Goal: Task Accomplishment & Management: Use online tool/utility

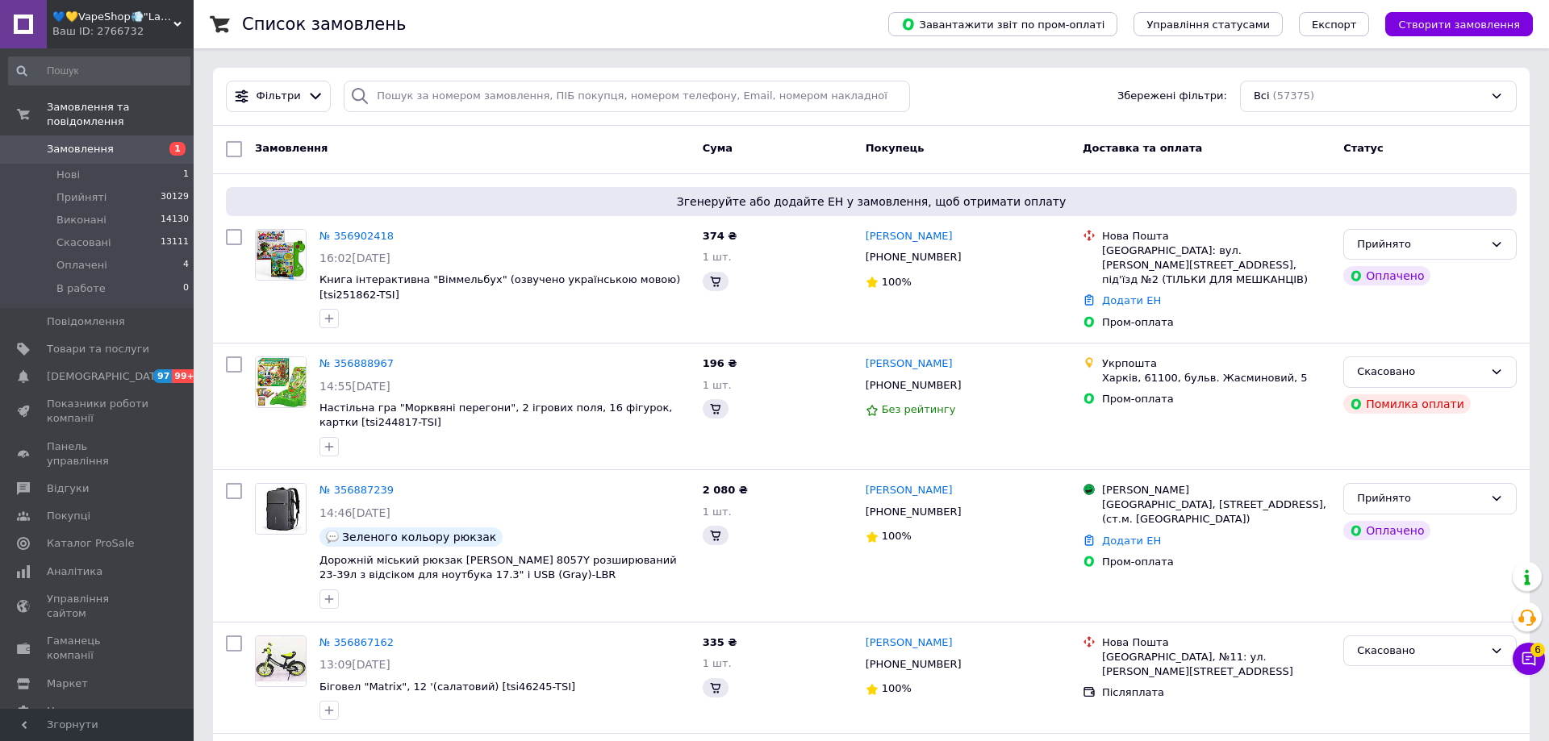
click at [158, 44] on div "💙💛VapeShop💨"La VapoR"💨 Ваш ID: 2766732" at bounding box center [120, 24] width 147 height 48
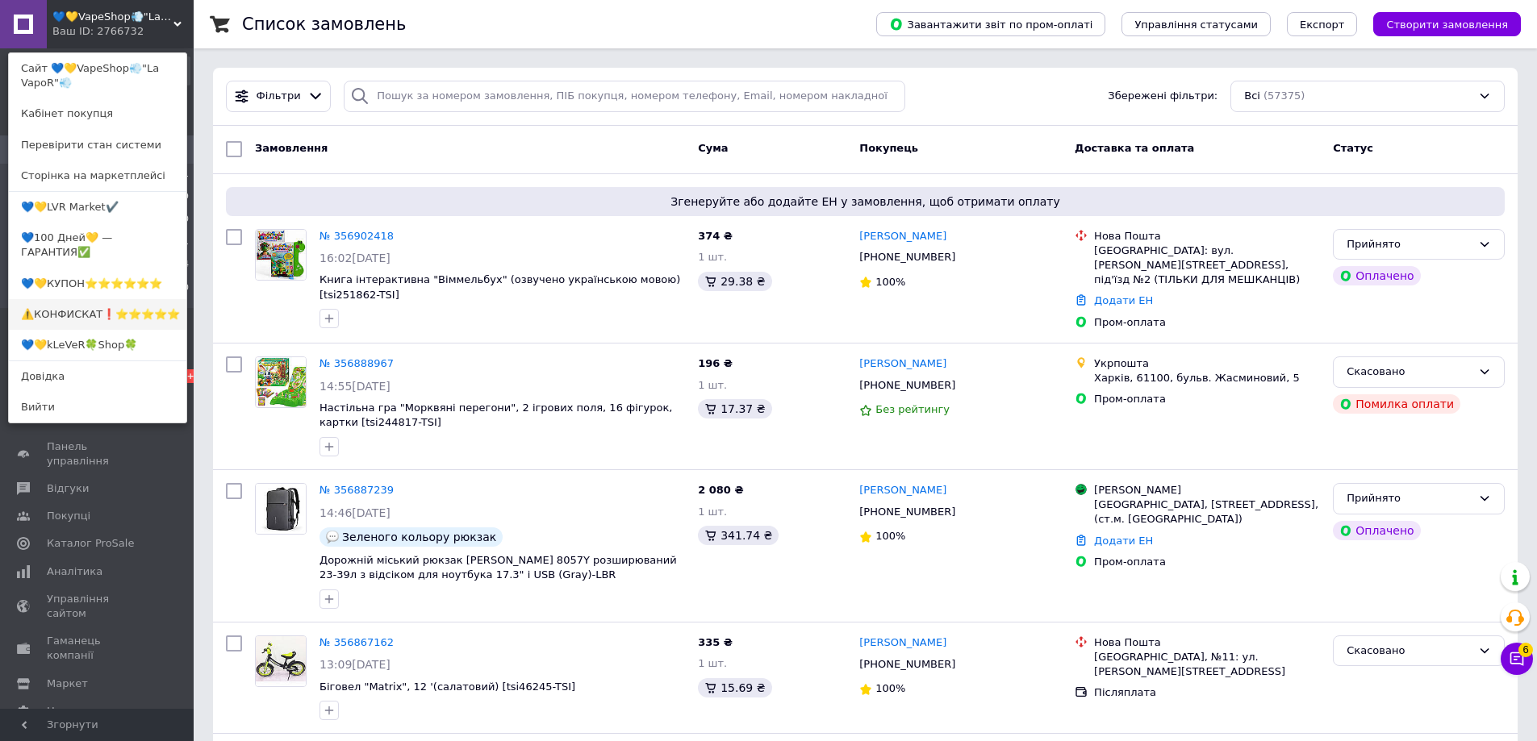
click at [110, 305] on link "⚠️КОНФИСКАТ❗⭐️⭐️⭐️⭐️⭐️" at bounding box center [97, 314] width 177 height 31
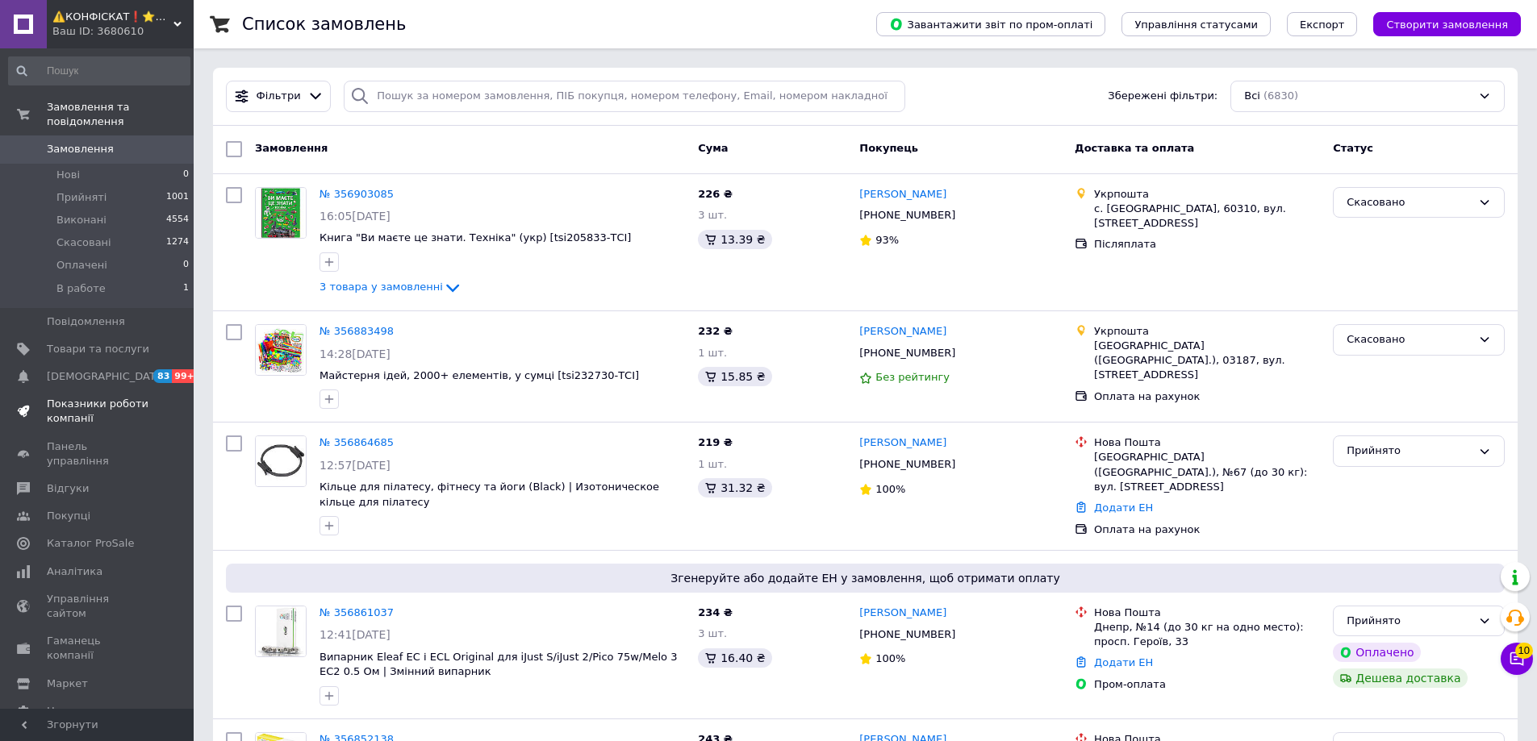
click at [87, 399] on span "Показники роботи компанії" at bounding box center [98, 411] width 102 height 29
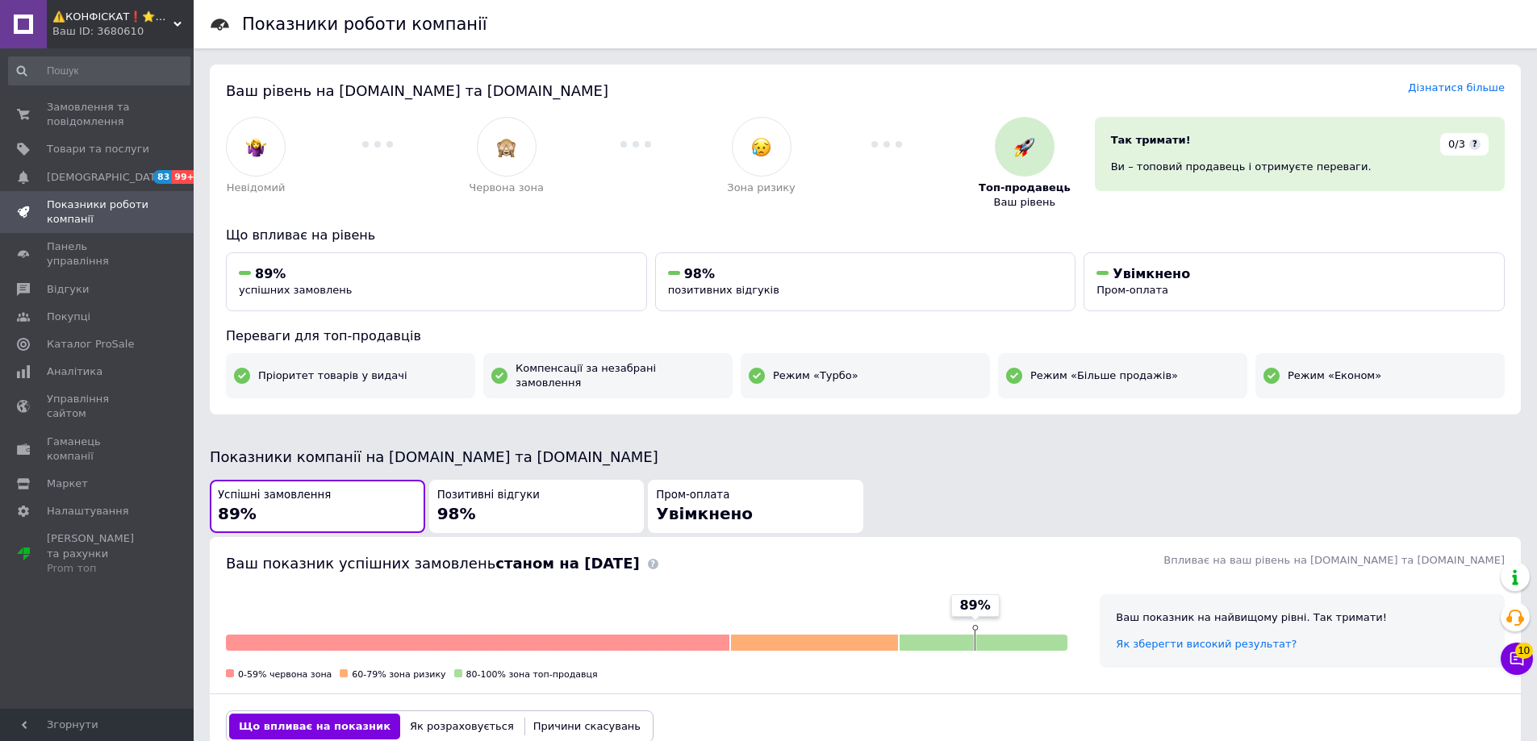
click at [88, 12] on span "⚠️КОНФІСКАТ❗⭐️⭐️⭐️⭐️⭐️" at bounding box center [112, 17] width 121 height 15
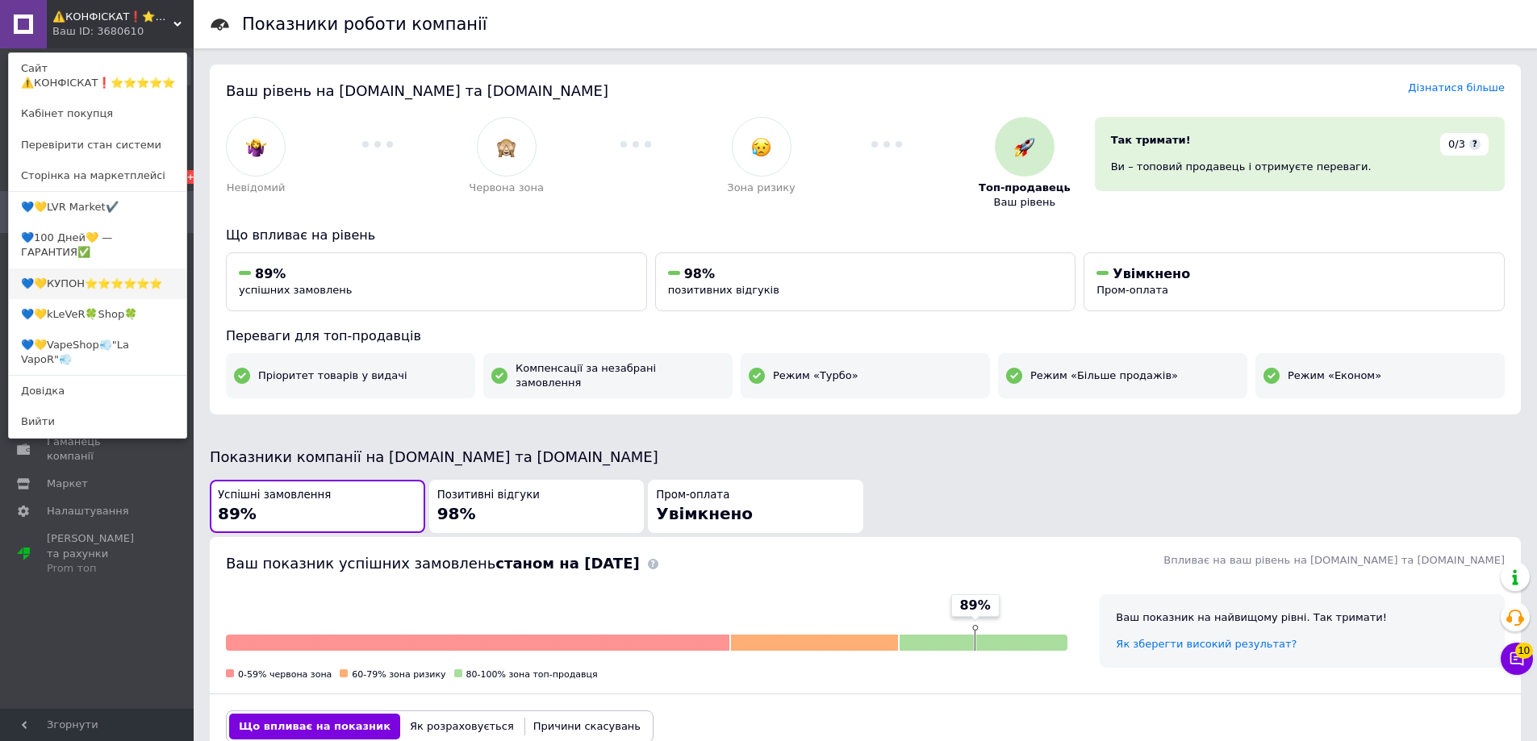
click at [97, 273] on link "💙💛КУПОН⭐️⭐️⭐️⭐️⭐️⭐️" at bounding box center [97, 284] width 177 height 31
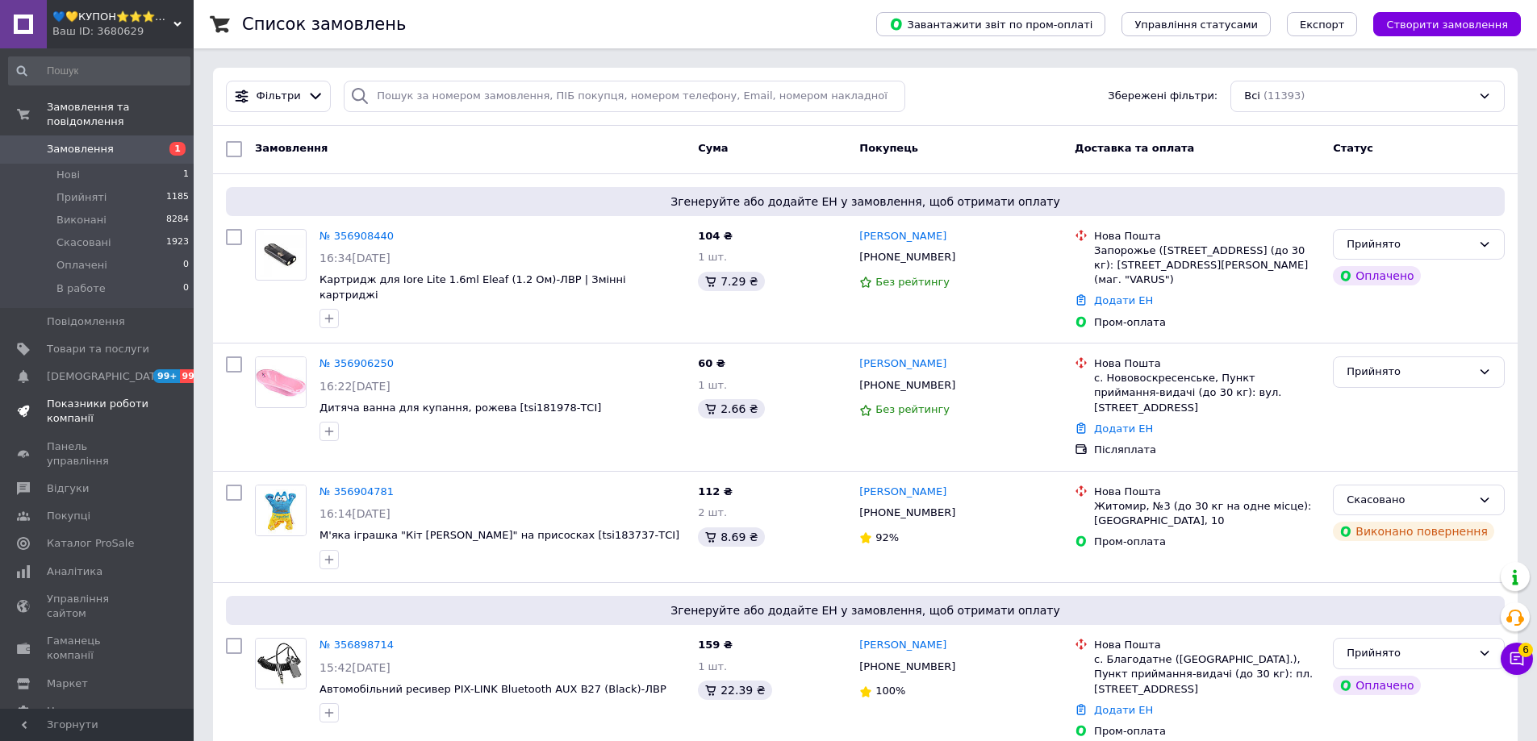
click at [95, 399] on span "Показники роботи компанії" at bounding box center [98, 411] width 102 height 29
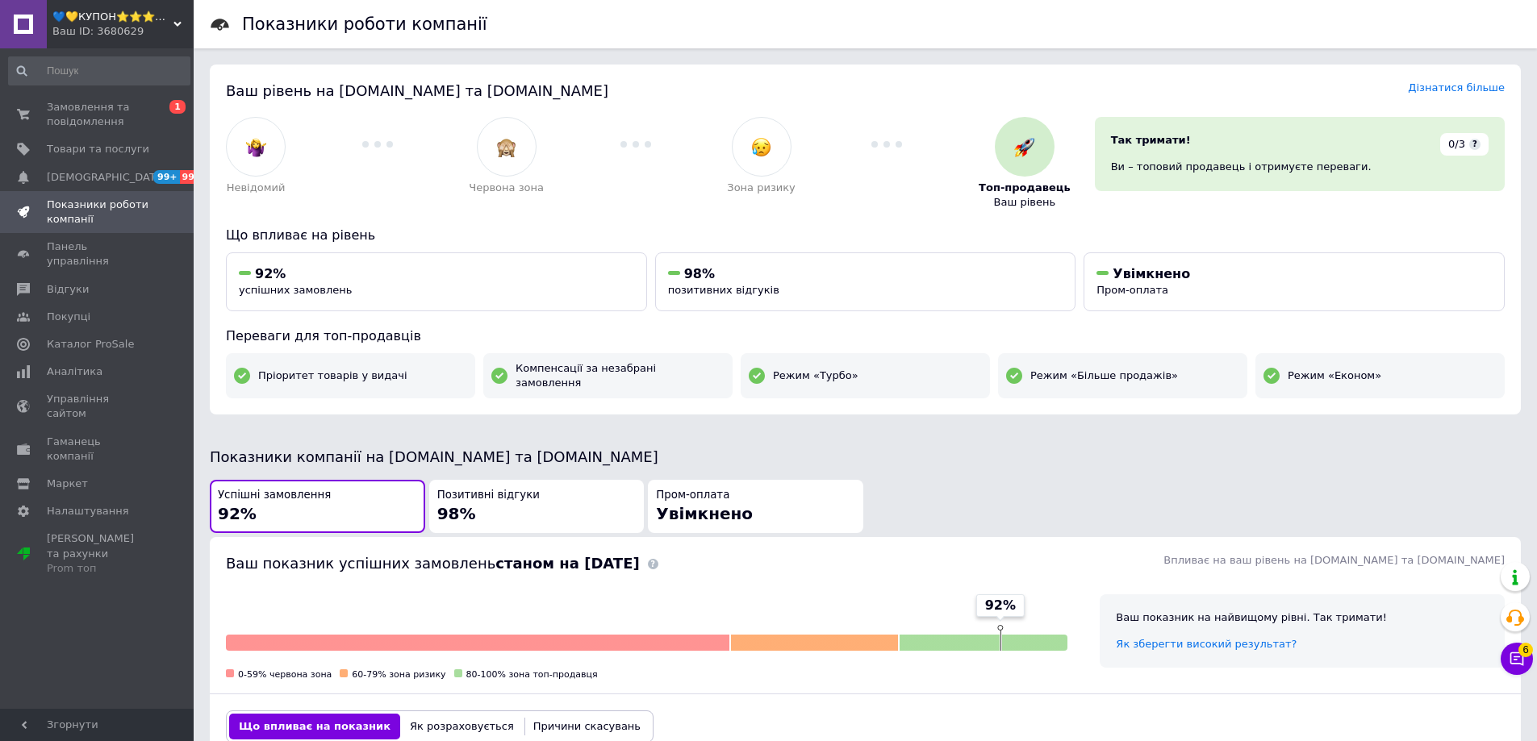
click at [98, 40] on div "💙💛КУПОН⭐️⭐️⭐️⭐️⭐️⭐️ Ваш ID: 3680629" at bounding box center [120, 24] width 147 height 48
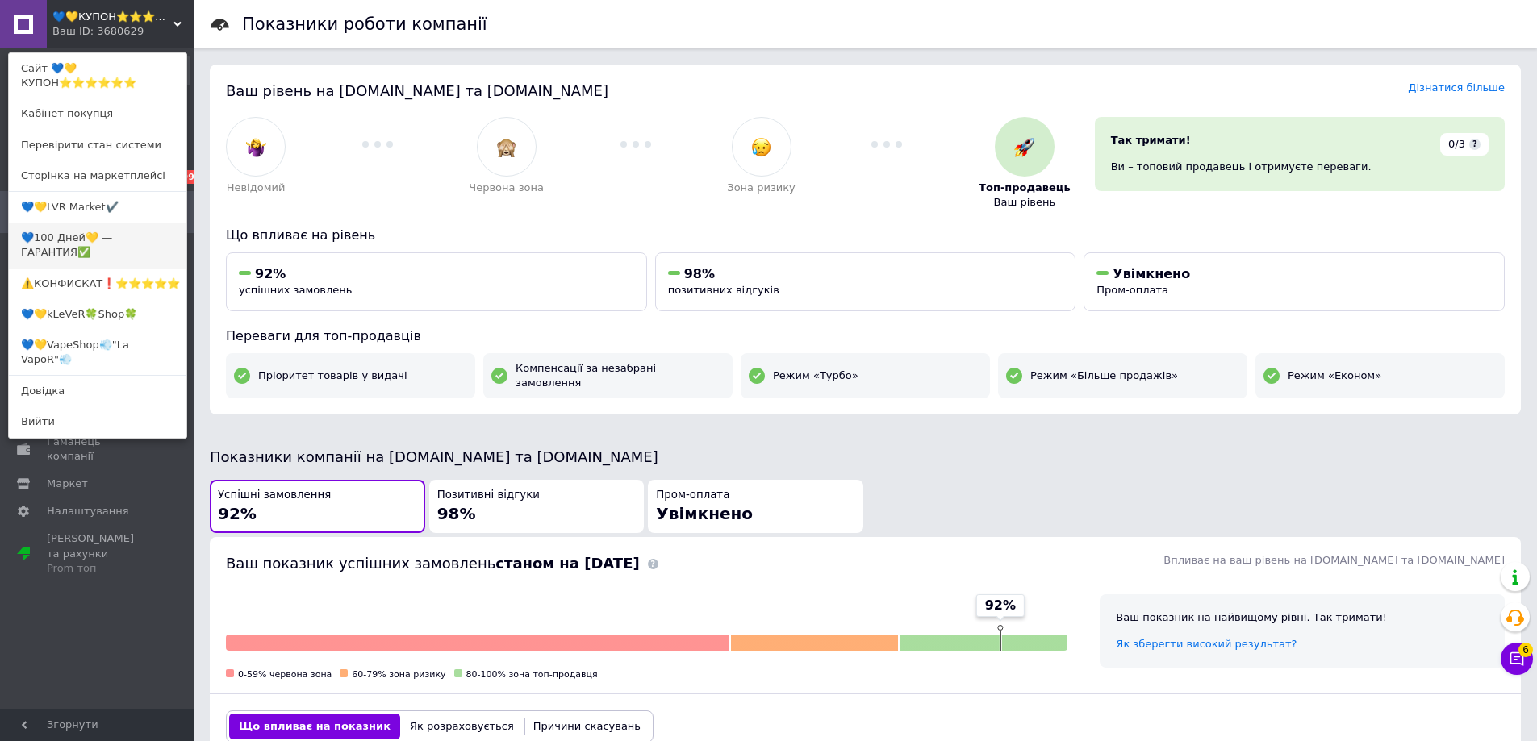
click at [81, 232] on link "💙100 Дней💛 — ГАРАНТИЯ✅" at bounding box center [97, 245] width 177 height 45
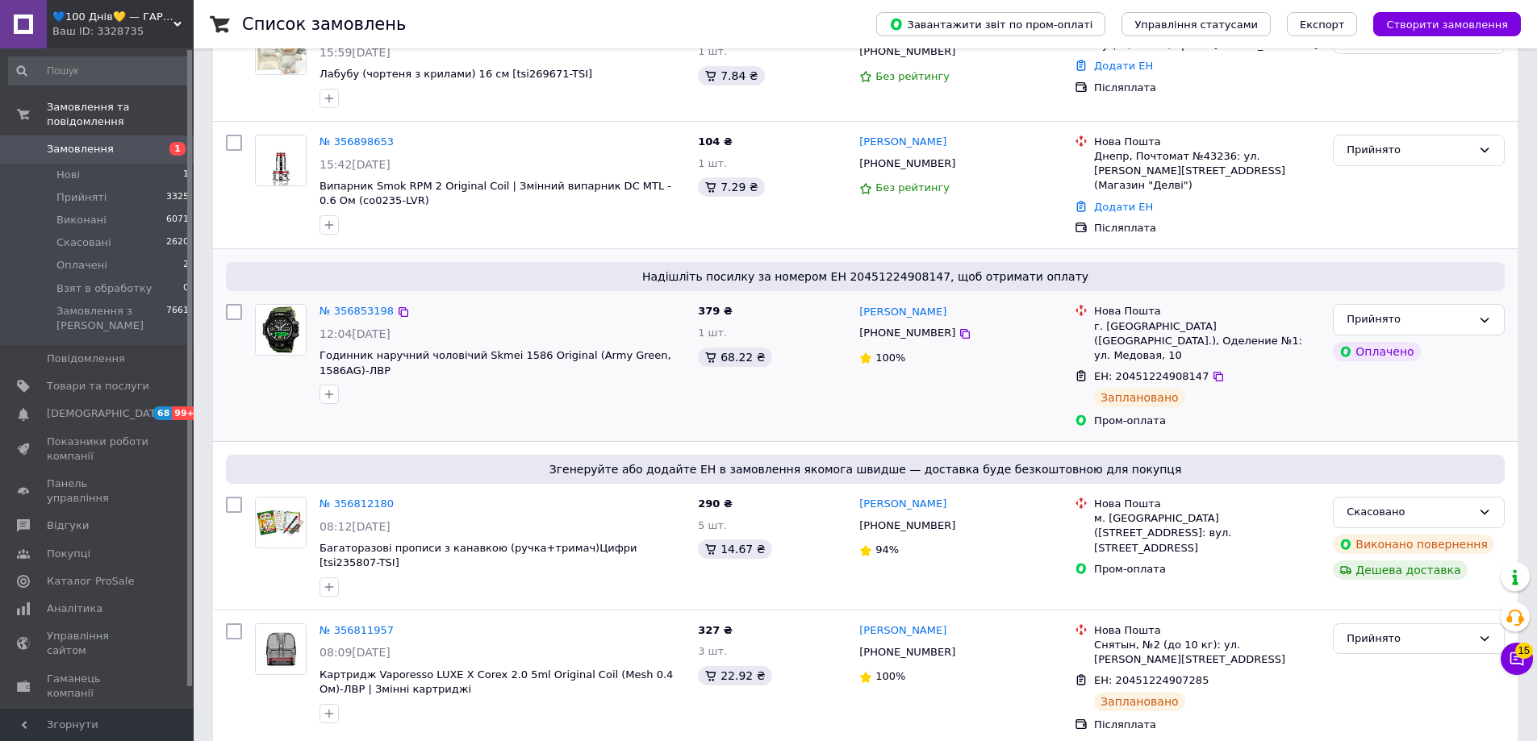
scroll to position [161, 0]
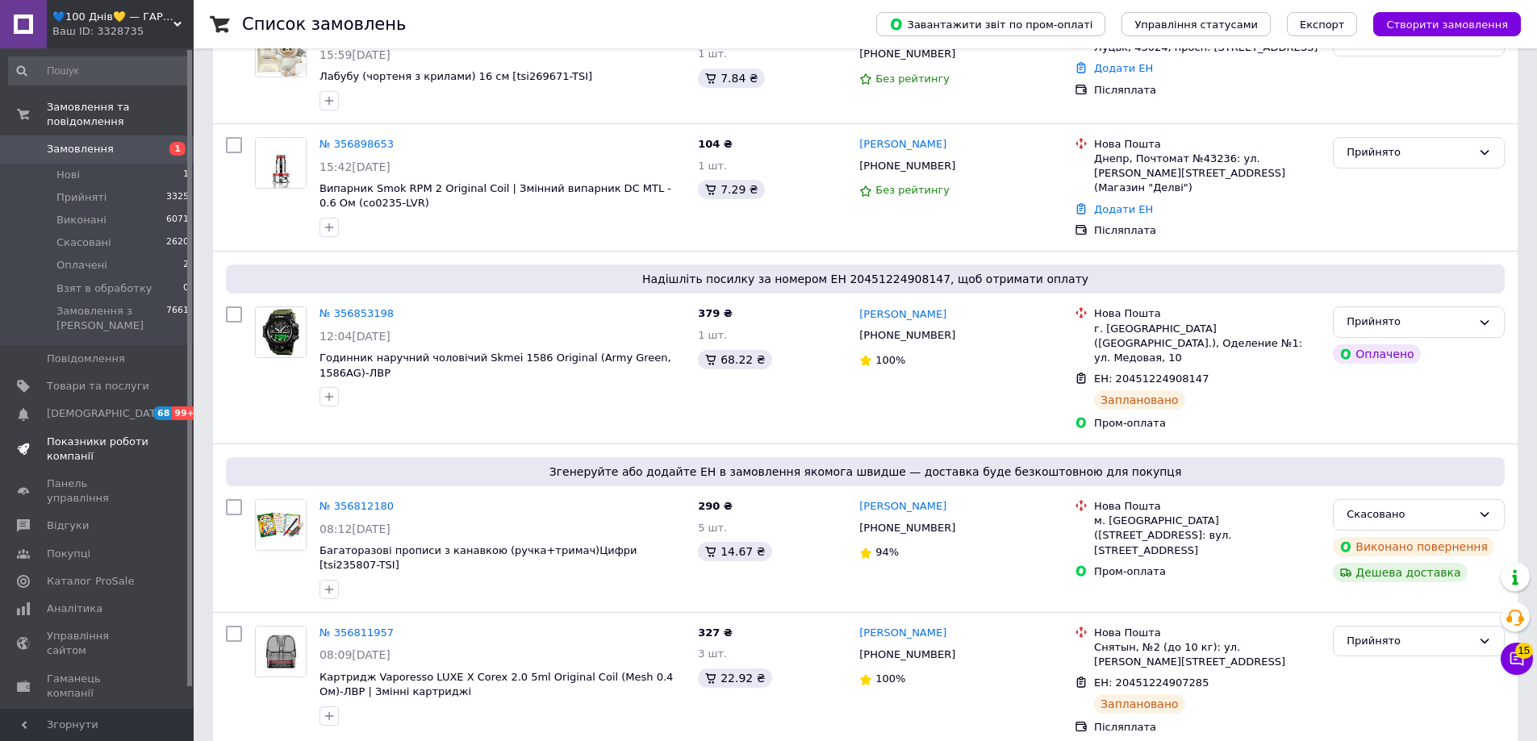
click at [59, 435] on span "Показники роботи компанії" at bounding box center [98, 449] width 102 height 29
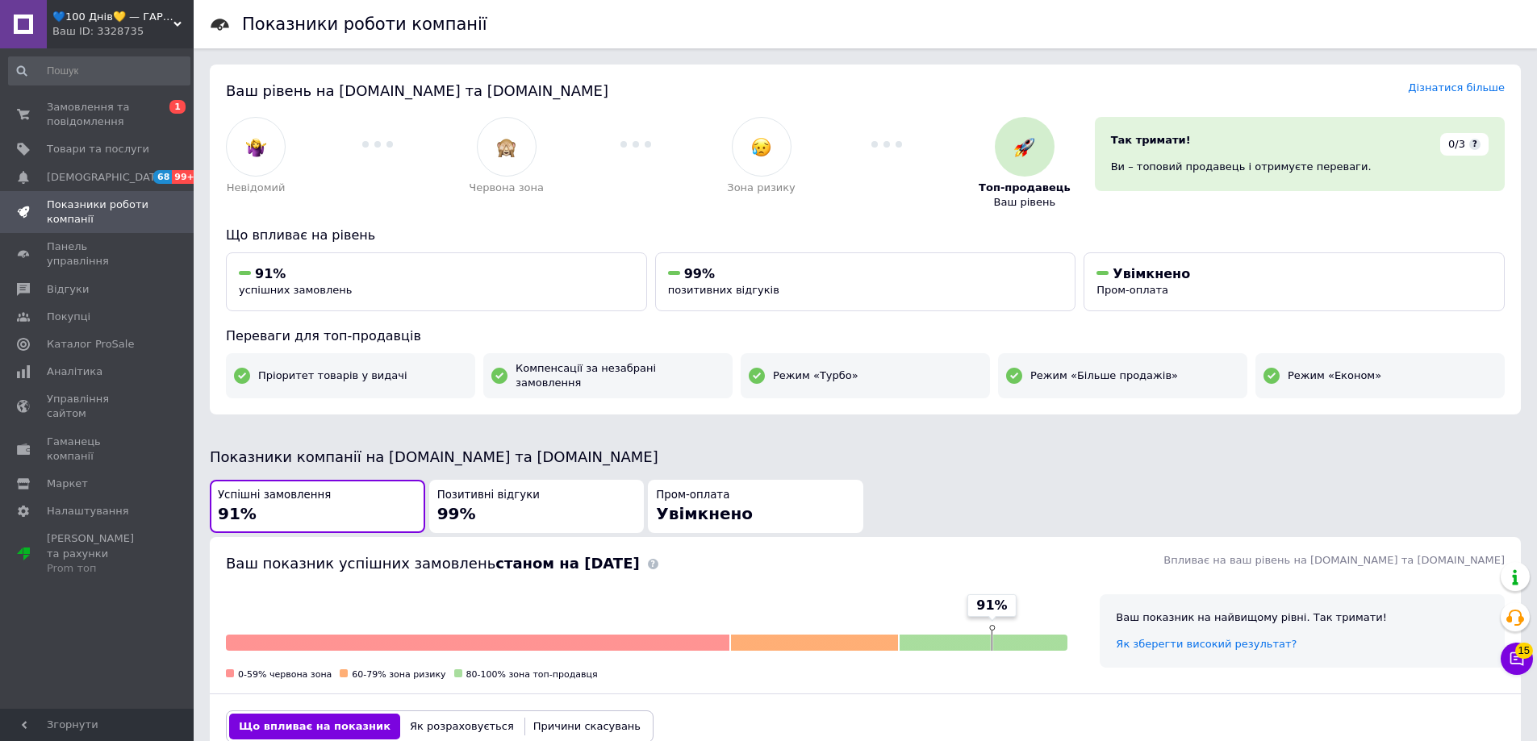
click at [187, 2] on div "💙100 Днів💛 — ГАРАНТІЯ✅ Ваш ID: 3328735" at bounding box center [120, 24] width 147 height 48
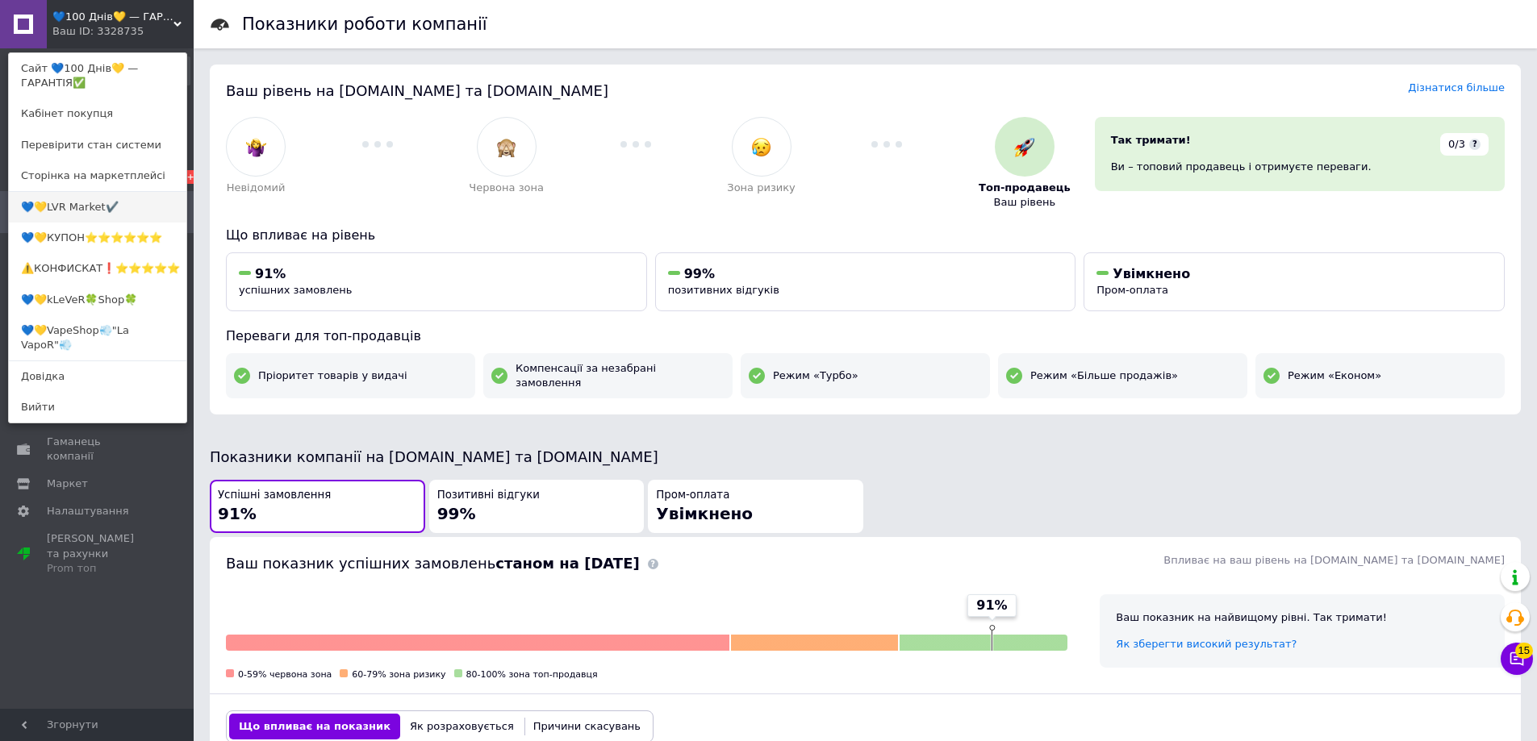
click at [77, 212] on link "💙💛LVR Market✔️" at bounding box center [97, 207] width 177 height 31
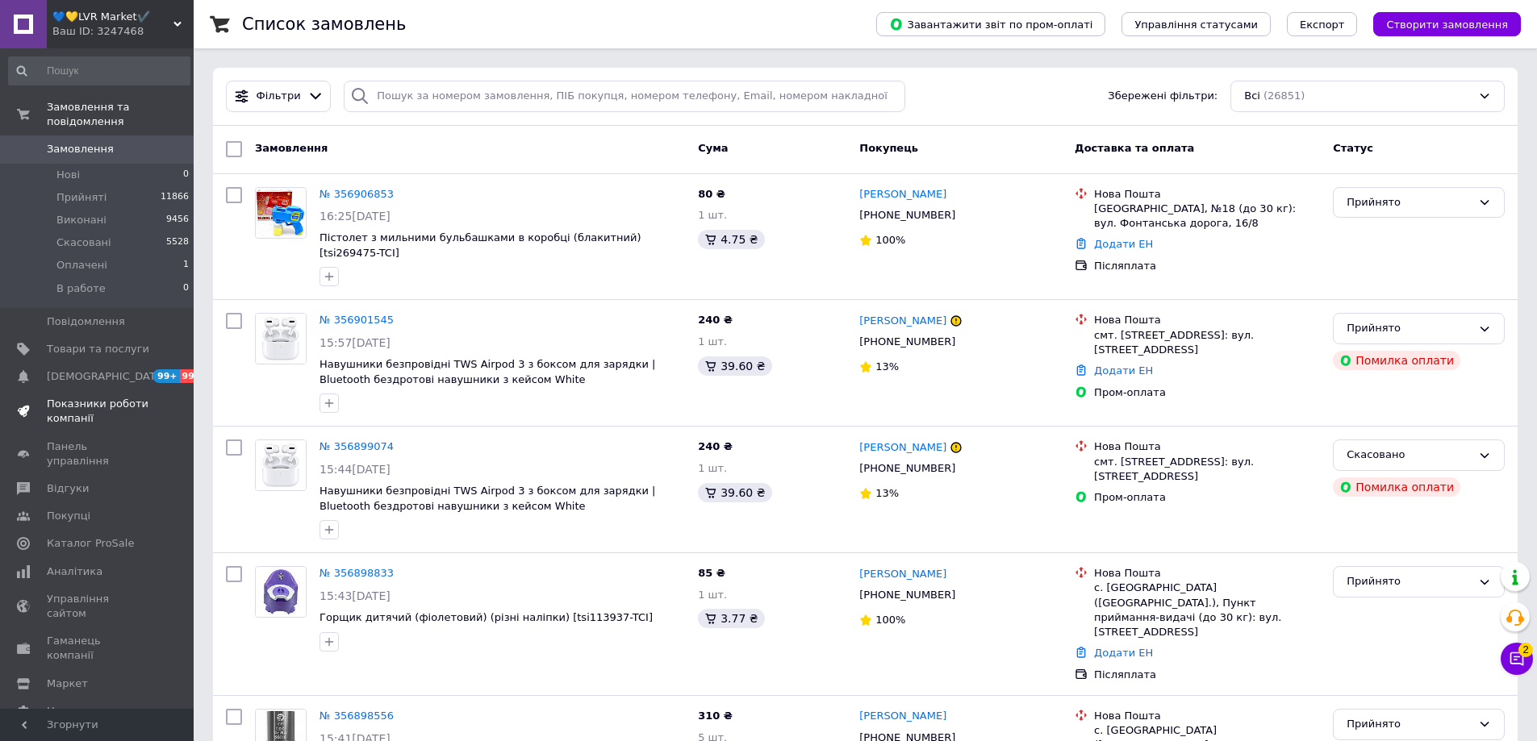
click at [87, 397] on span "Показники роботи компанії" at bounding box center [98, 411] width 102 height 29
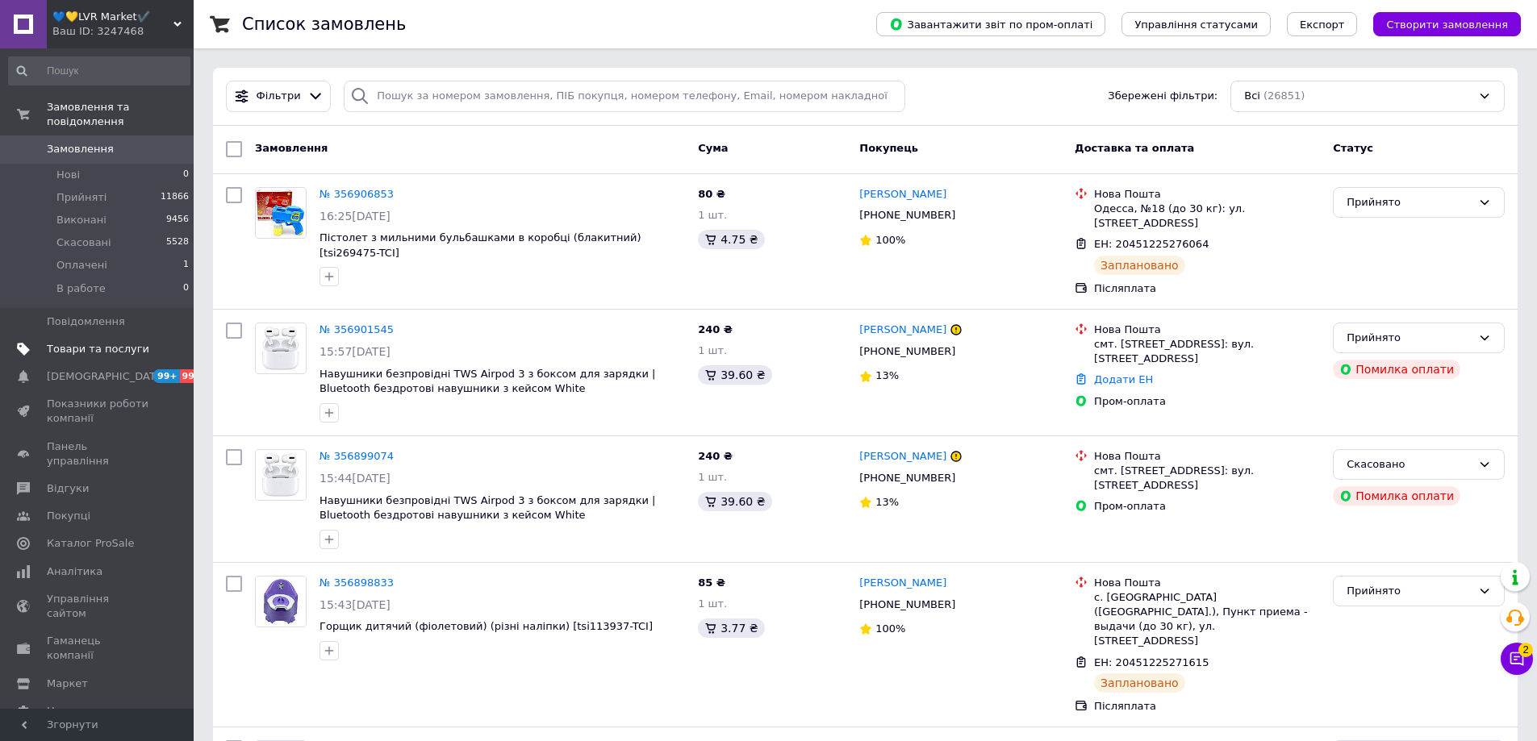
click at [94, 342] on span "Товари та послуги" at bounding box center [98, 349] width 102 height 15
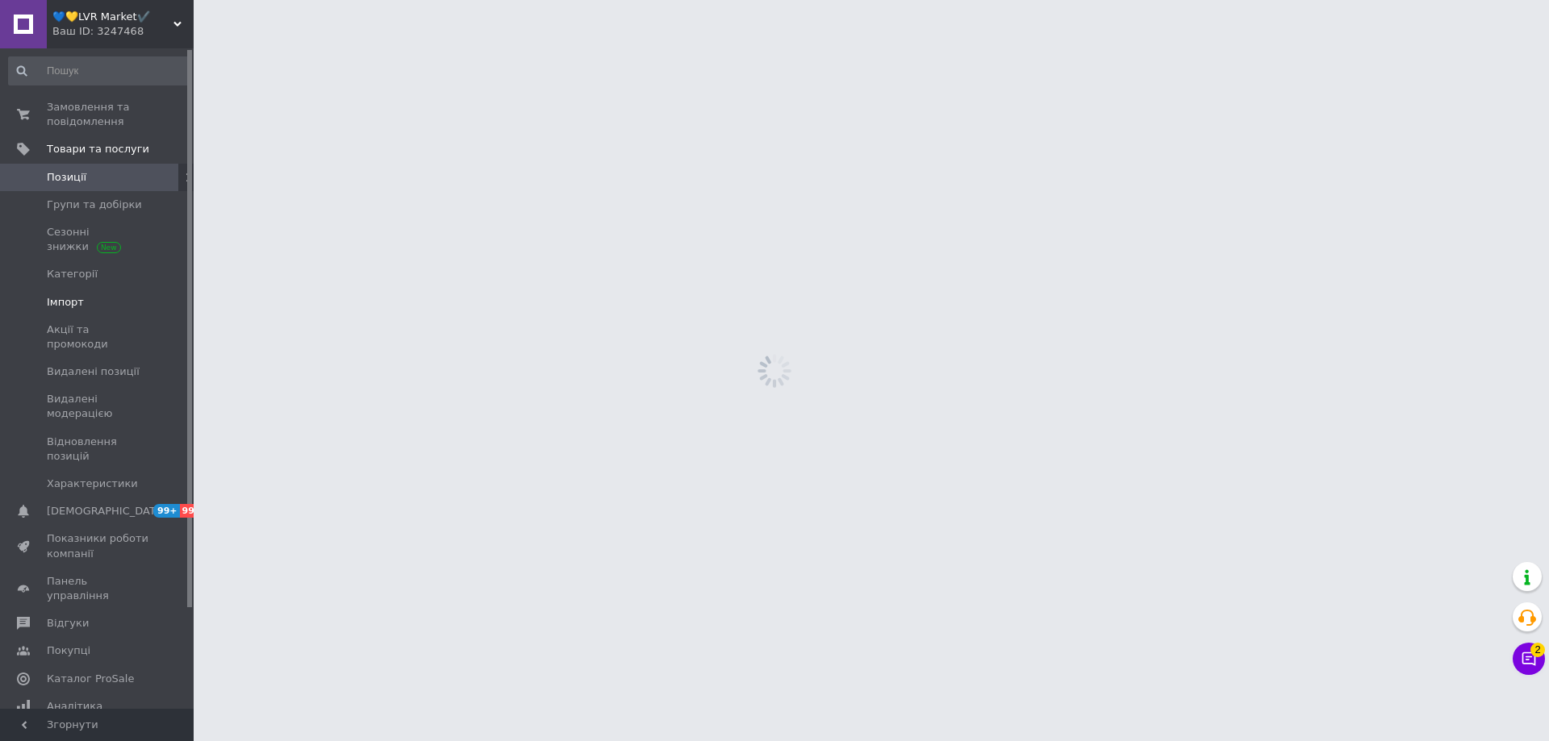
drag, startPoint x: 81, startPoint y: 302, endPoint x: 97, endPoint y: 306, distance: 15.8
click at [81, 301] on span "Імпорт" at bounding box center [98, 302] width 102 height 15
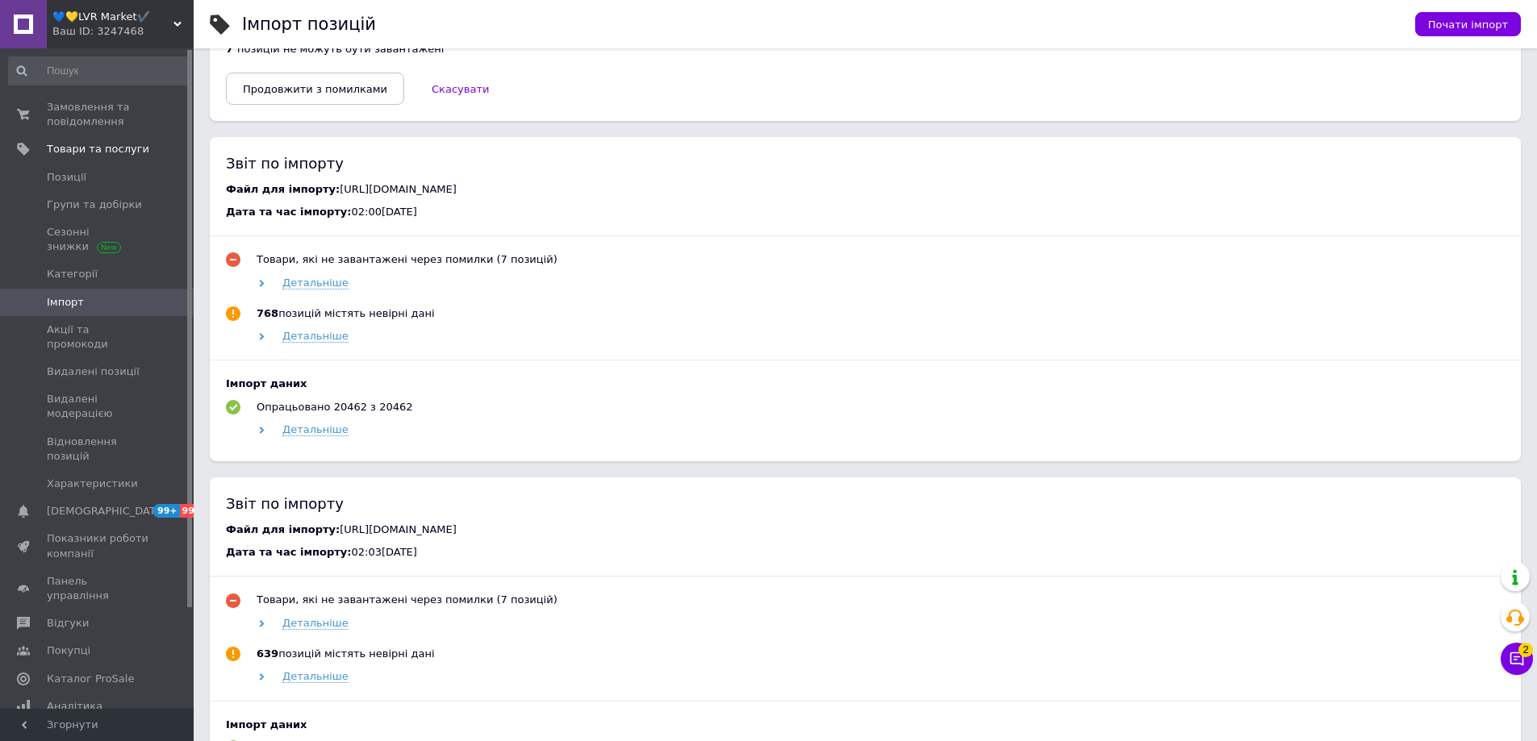
scroll to position [968, 0]
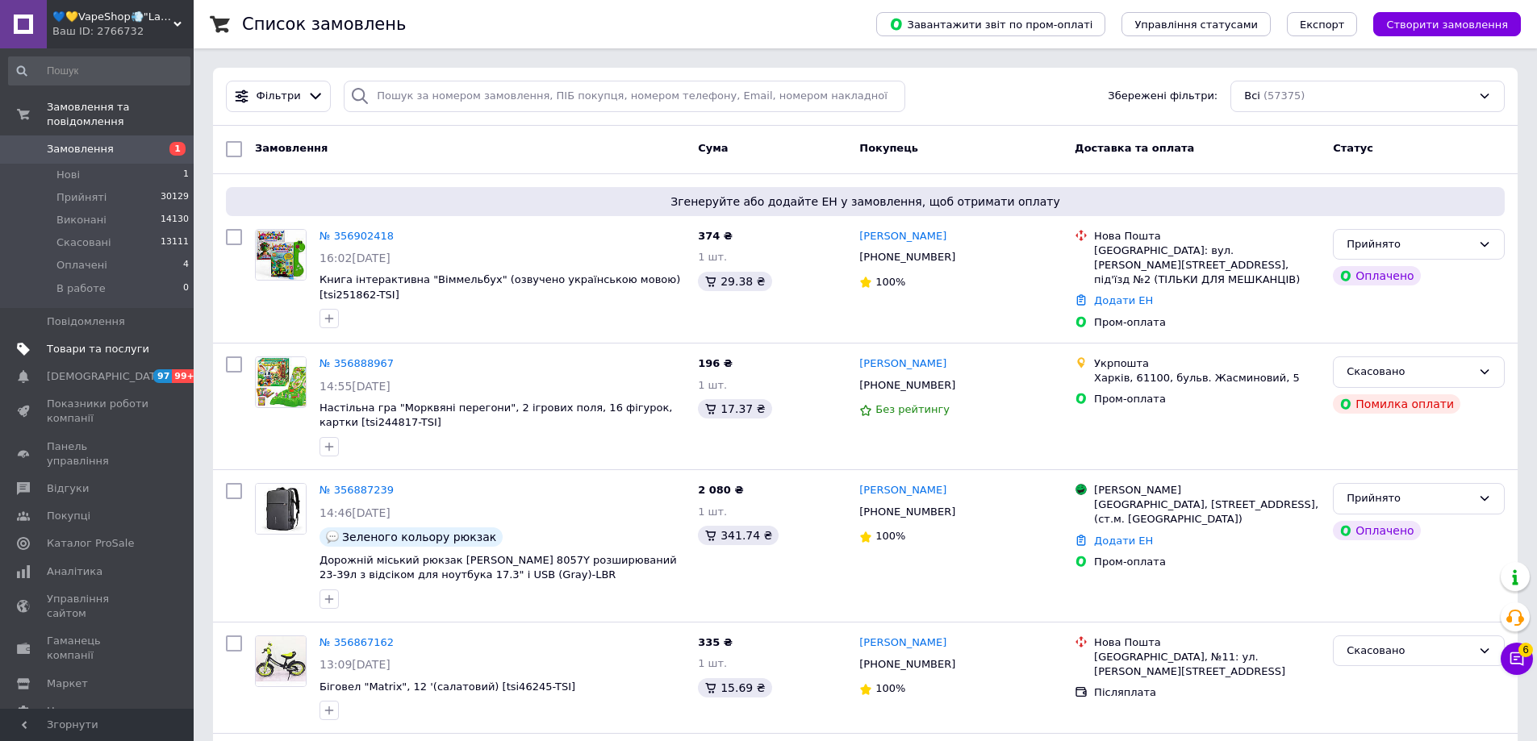
click at [108, 336] on link "Товари та послуги" at bounding box center [99, 349] width 198 height 27
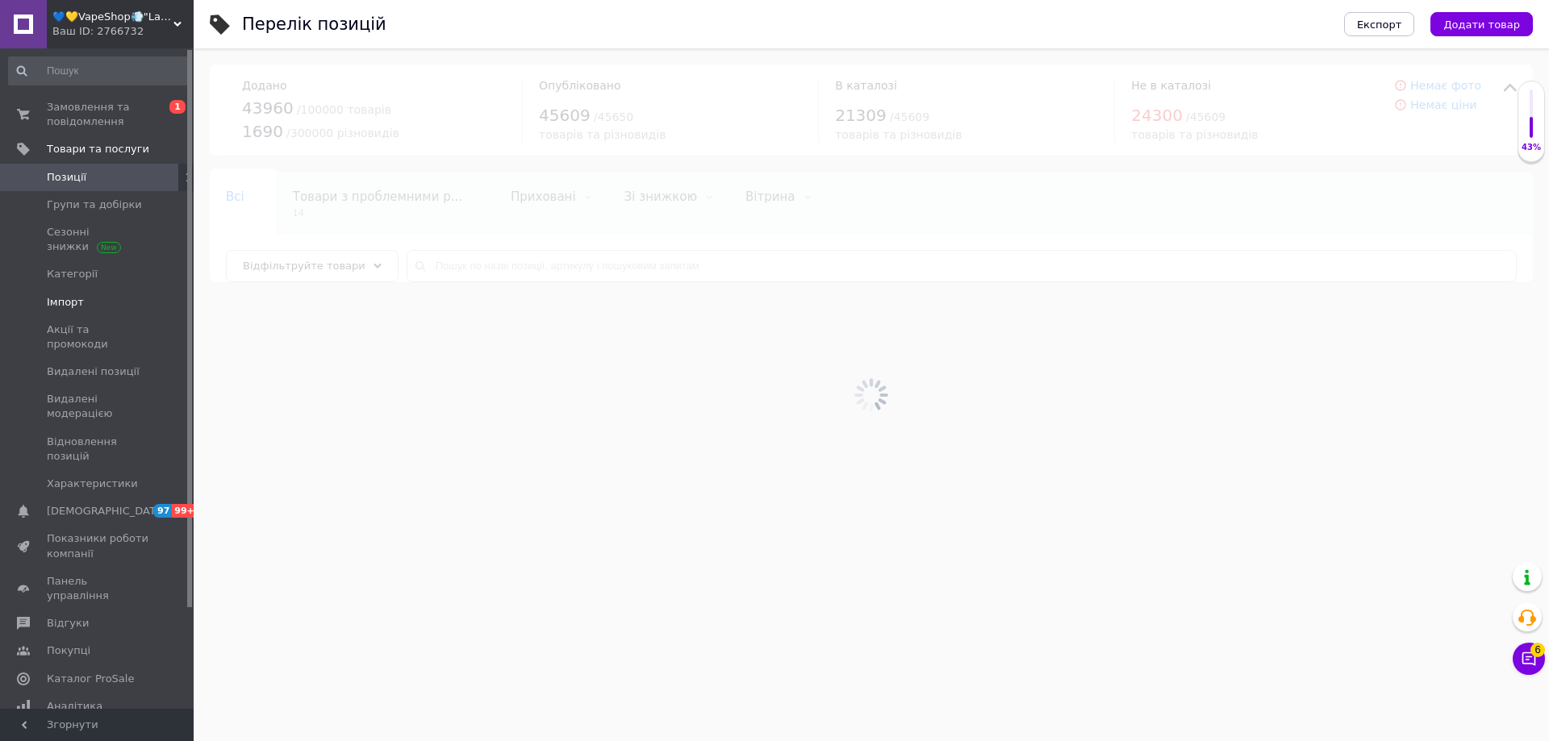
click at [77, 297] on span "Імпорт" at bounding box center [65, 302] width 37 height 15
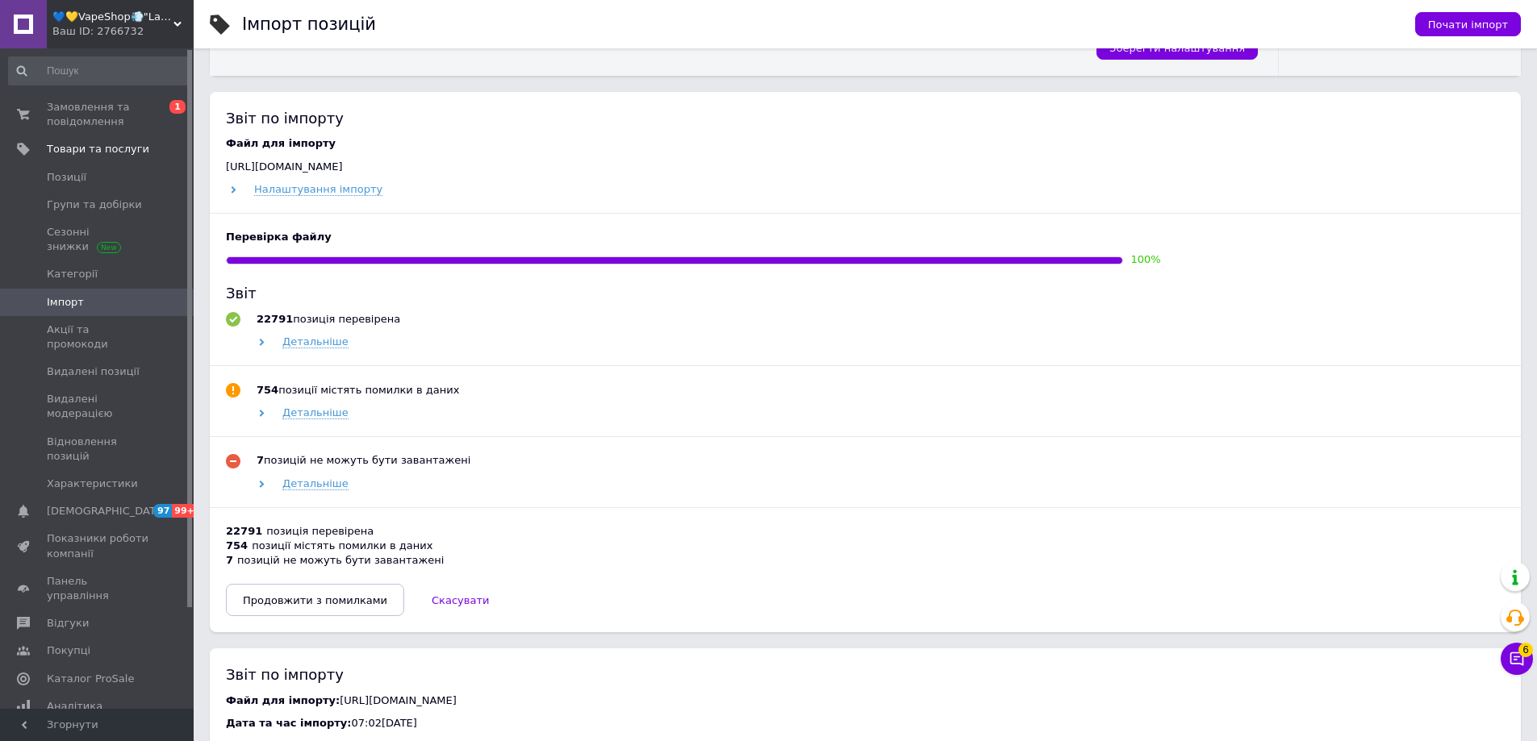
scroll to position [726, 0]
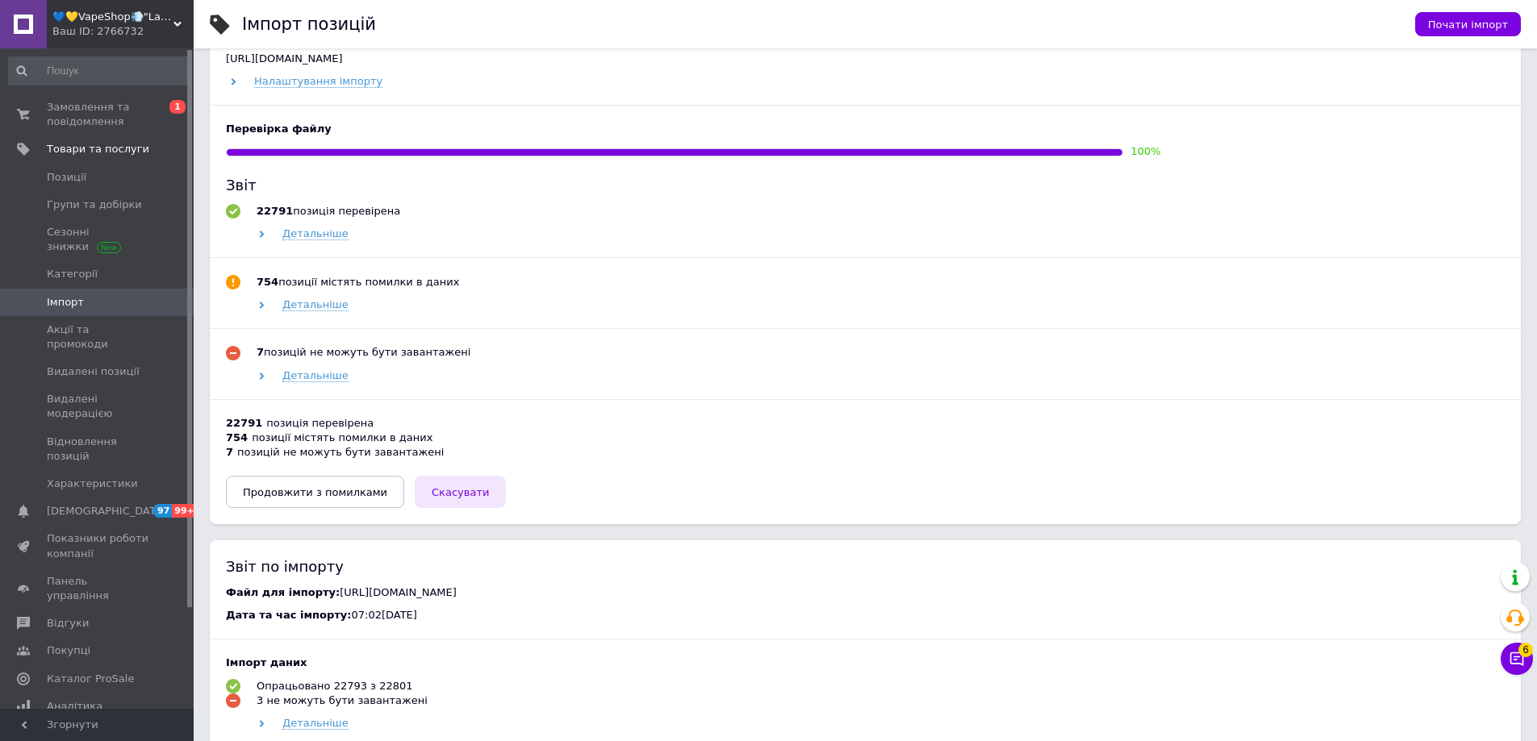
click at [441, 498] on span "Скасувати" at bounding box center [460, 492] width 57 height 12
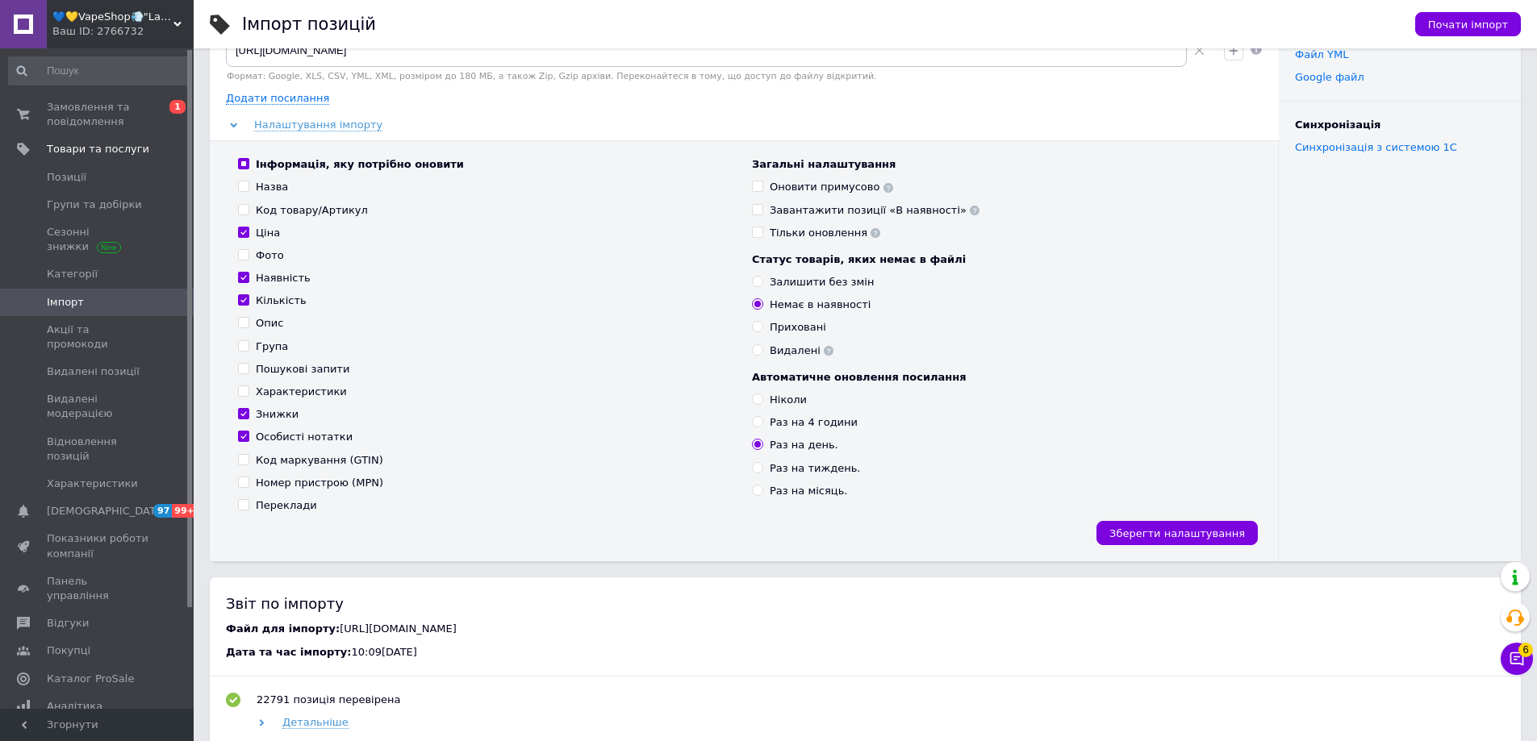
scroll to position [81, 0]
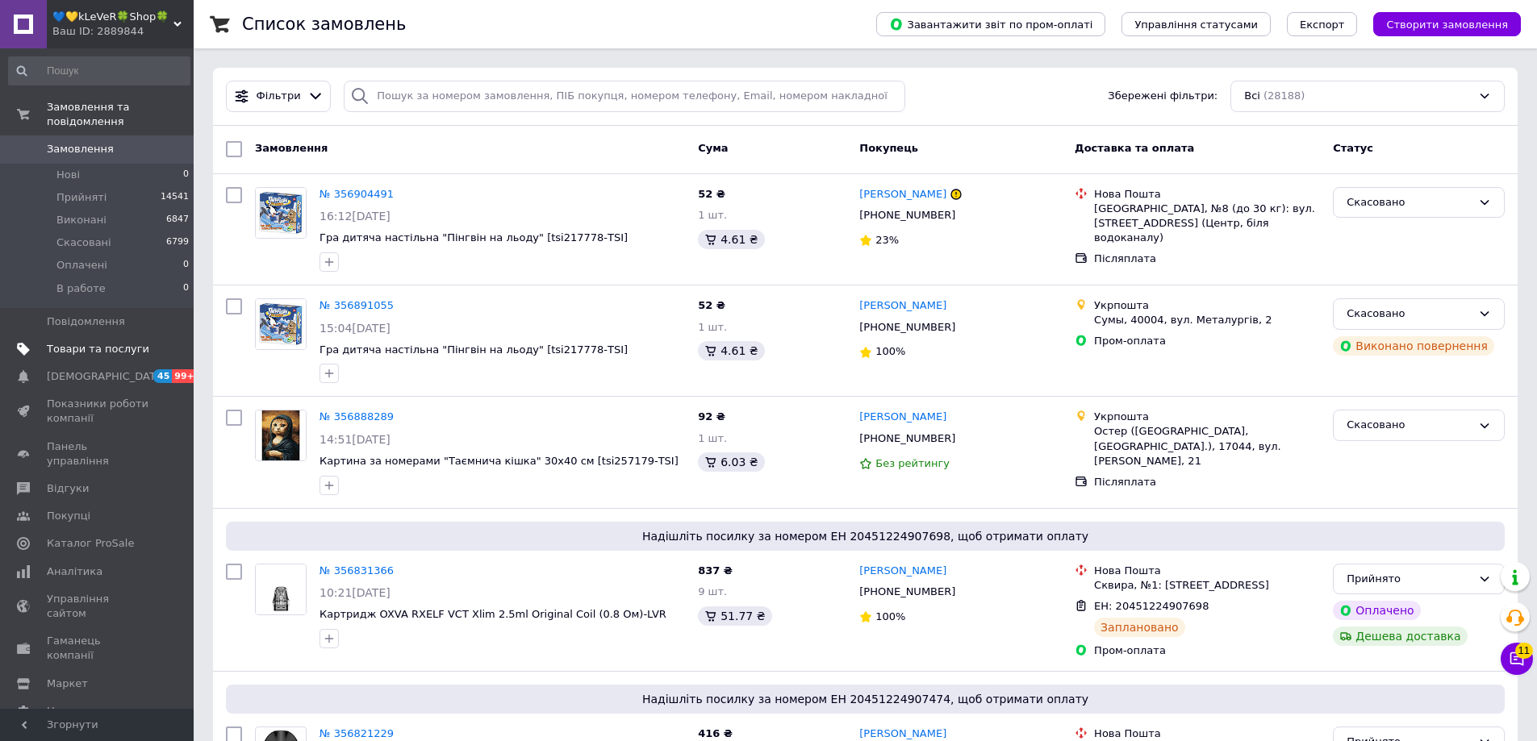
click at [55, 342] on span "Товари та послуги" at bounding box center [98, 349] width 102 height 15
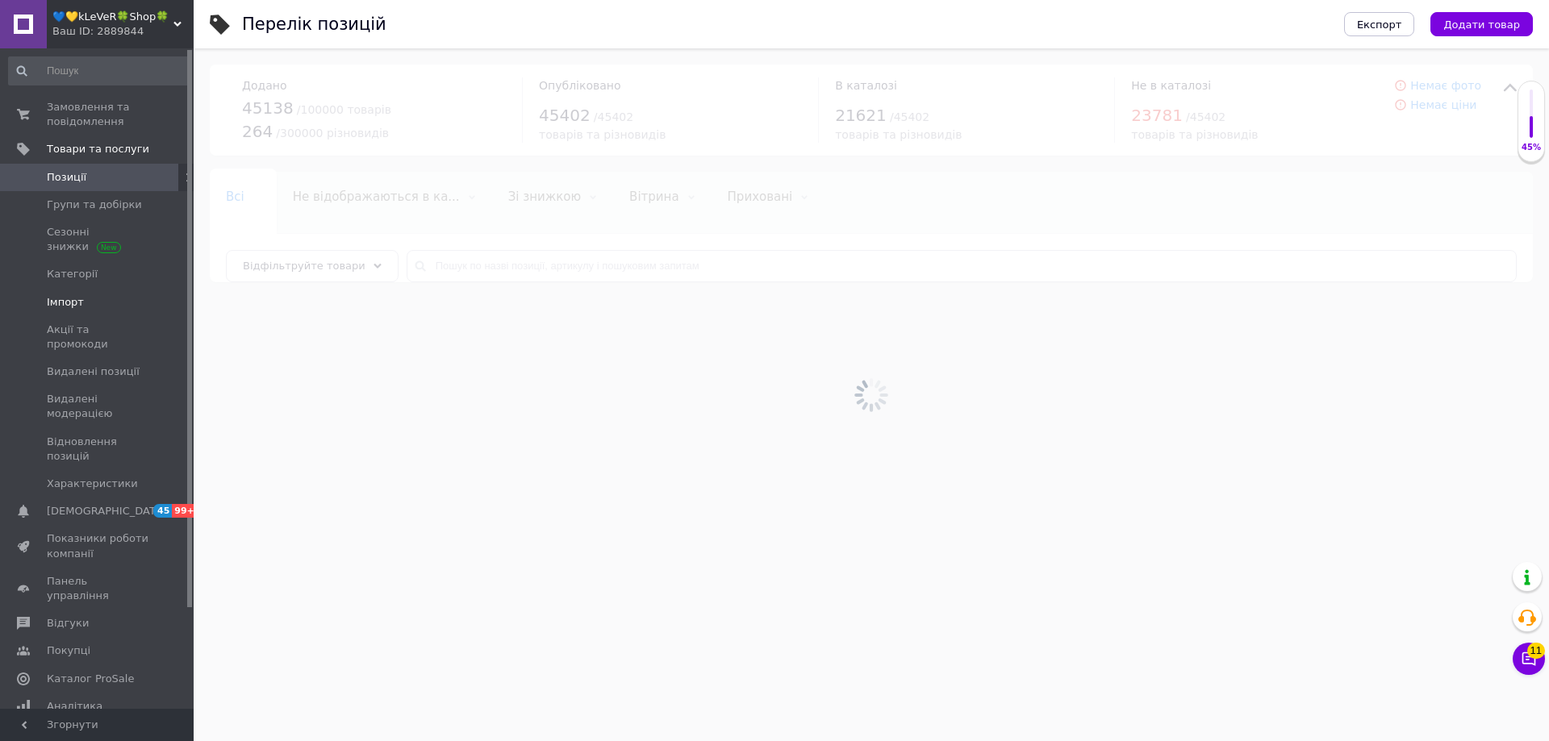
click at [55, 302] on span "Імпорт" at bounding box center [65, 302] width 37 height 15
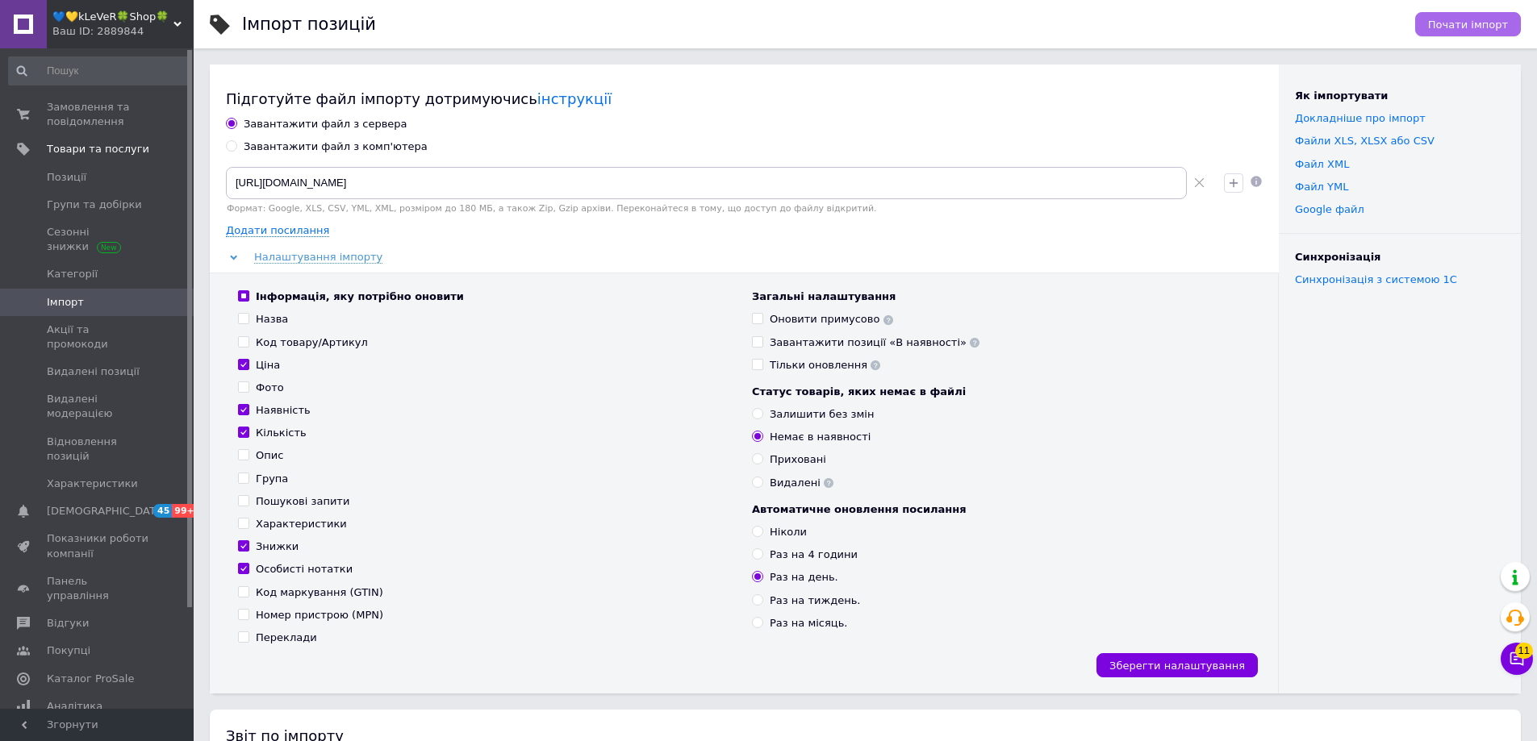
click at [1489, 24] on span "Почати імпорт" at bounding box center [1468, 25] width 80 height 12
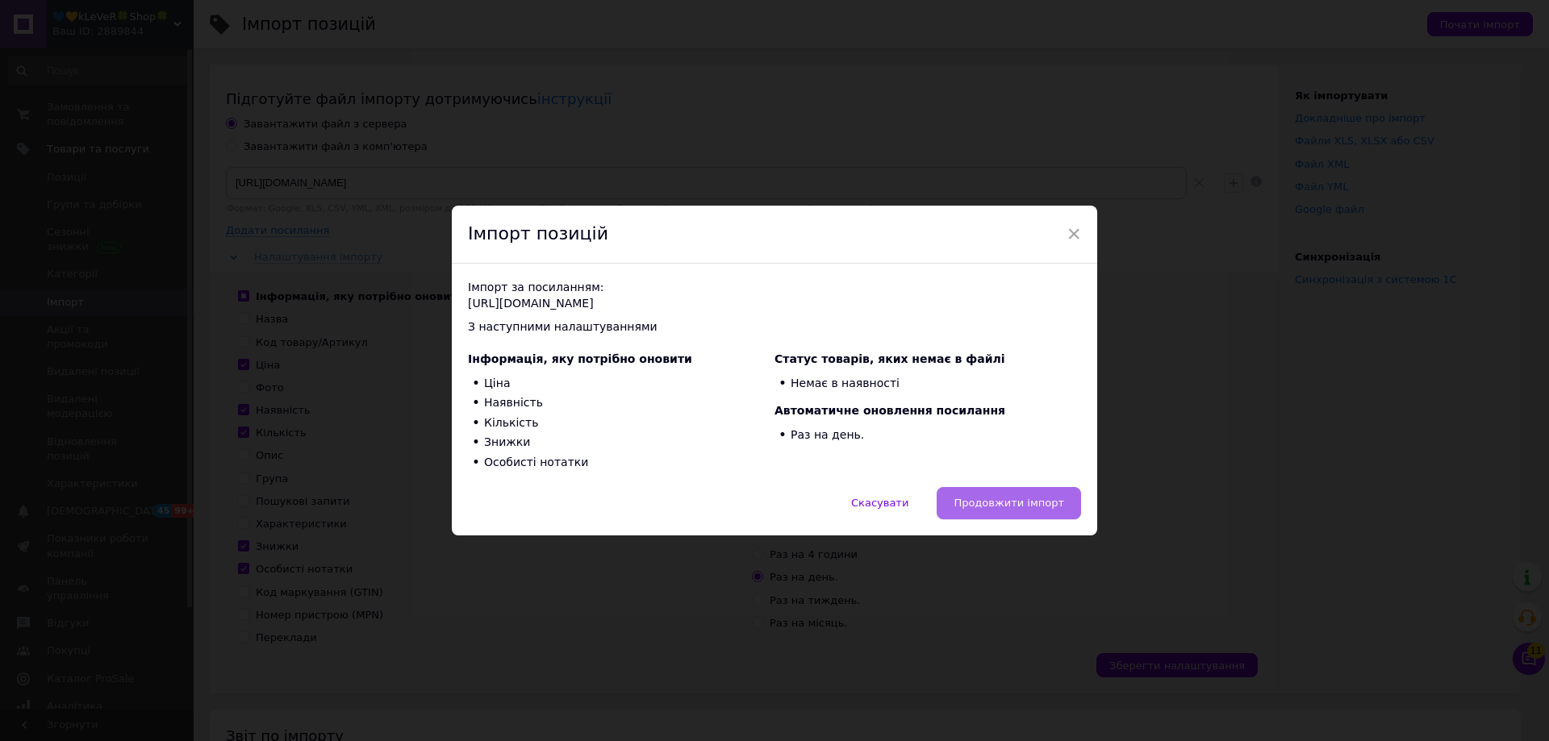
click at [1045, 492] on button "Продовжити імпорт" at bounding box center [1008, 503] width 144 height 32
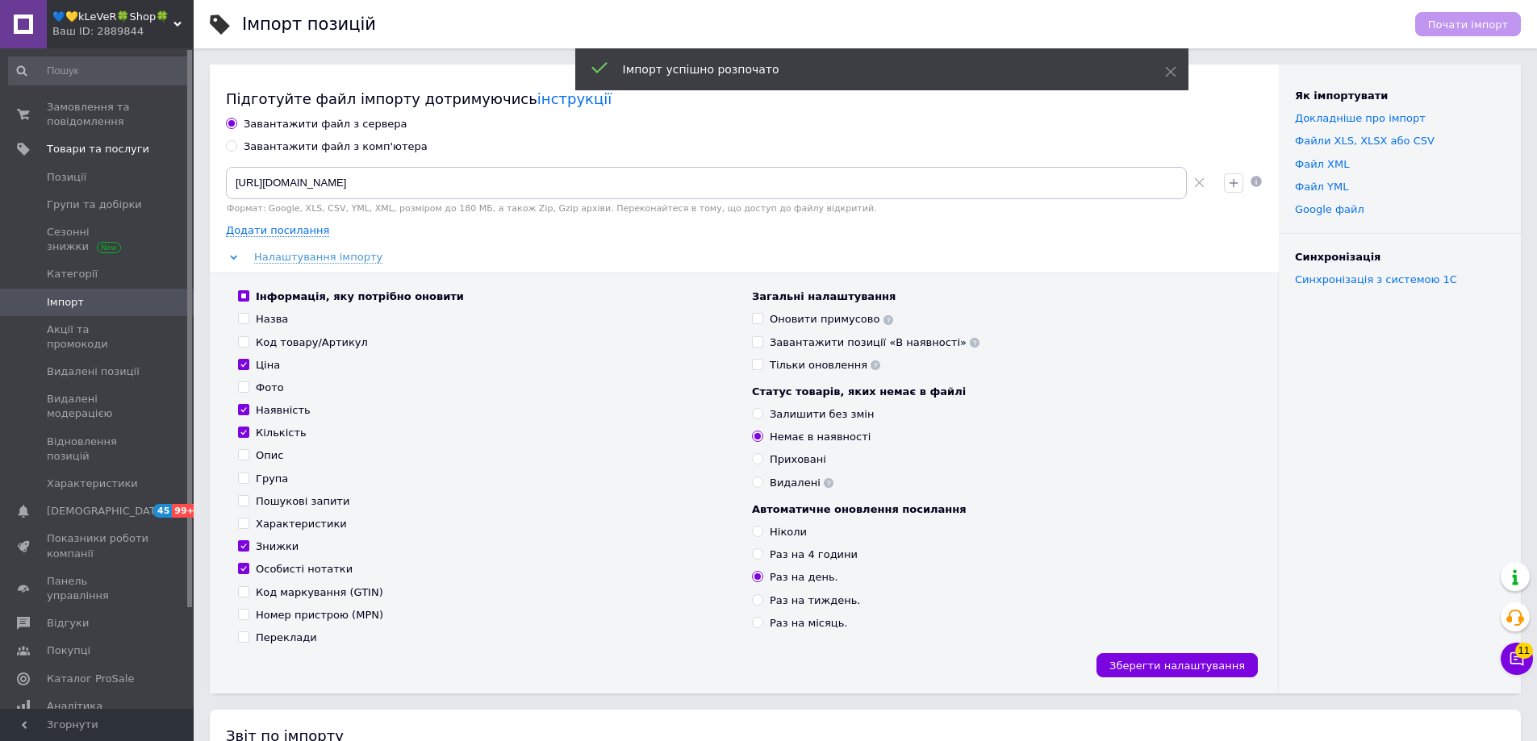
click at [111, 23] on span "💙💛kLeVeR🍀Shop🍀" at bounding box center [112, 17] width 121 height 15
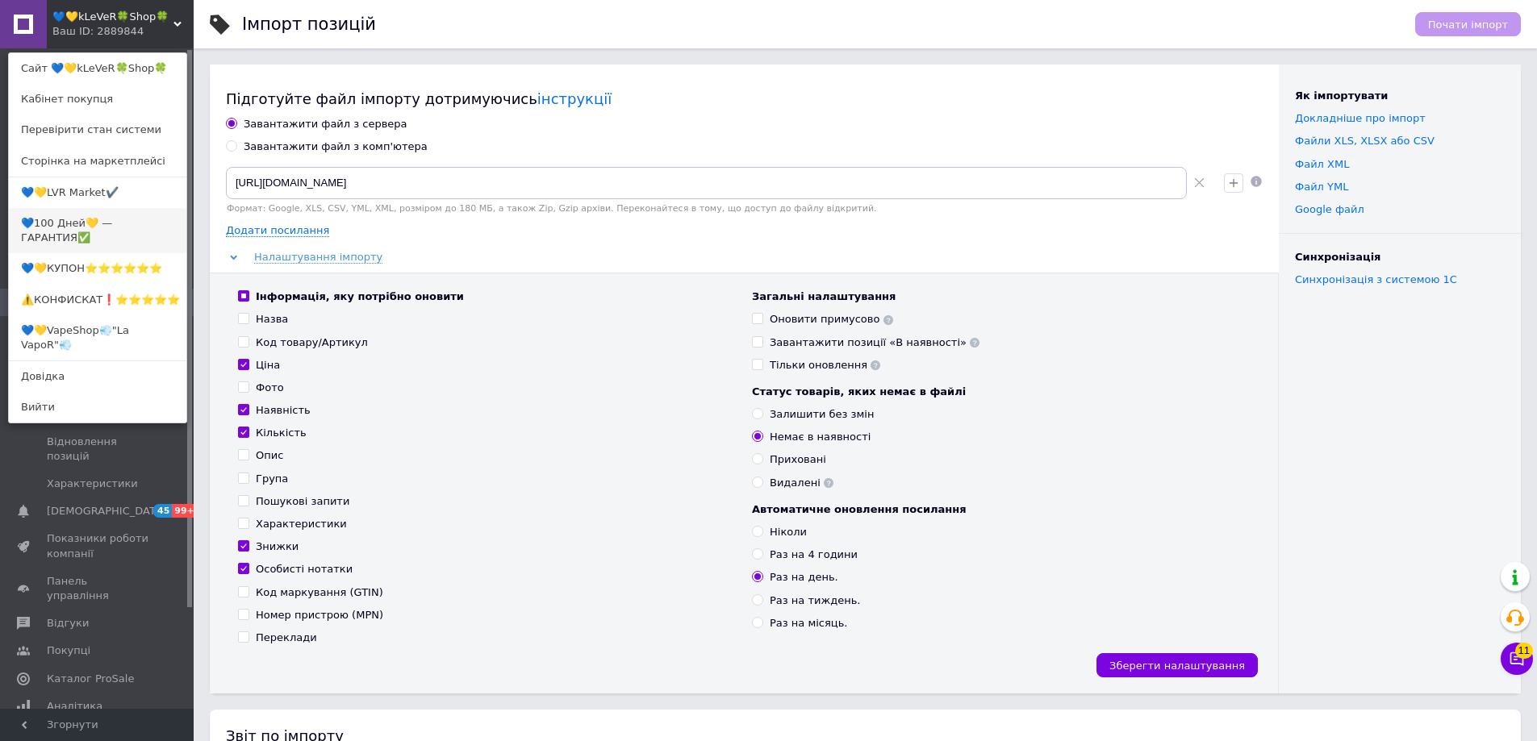
click at [86, 221] on link "💙100 Дней💛 — ГАРАНТИЯ✅" at bounding box center [97, 230] width 177 height 45
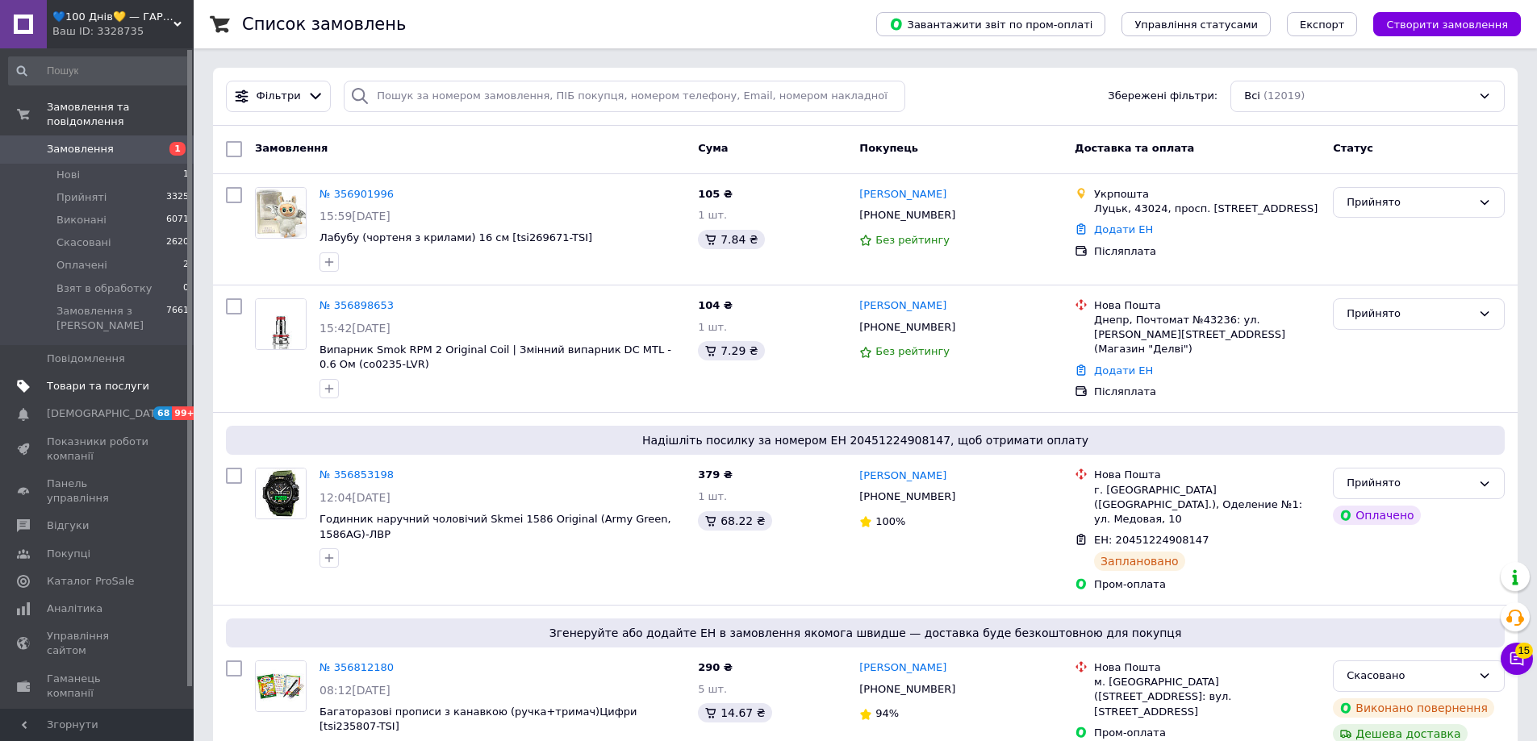
click at [98, 379] on span "Товари та послуги" at bounding box center [98, 386] width 102 height 15
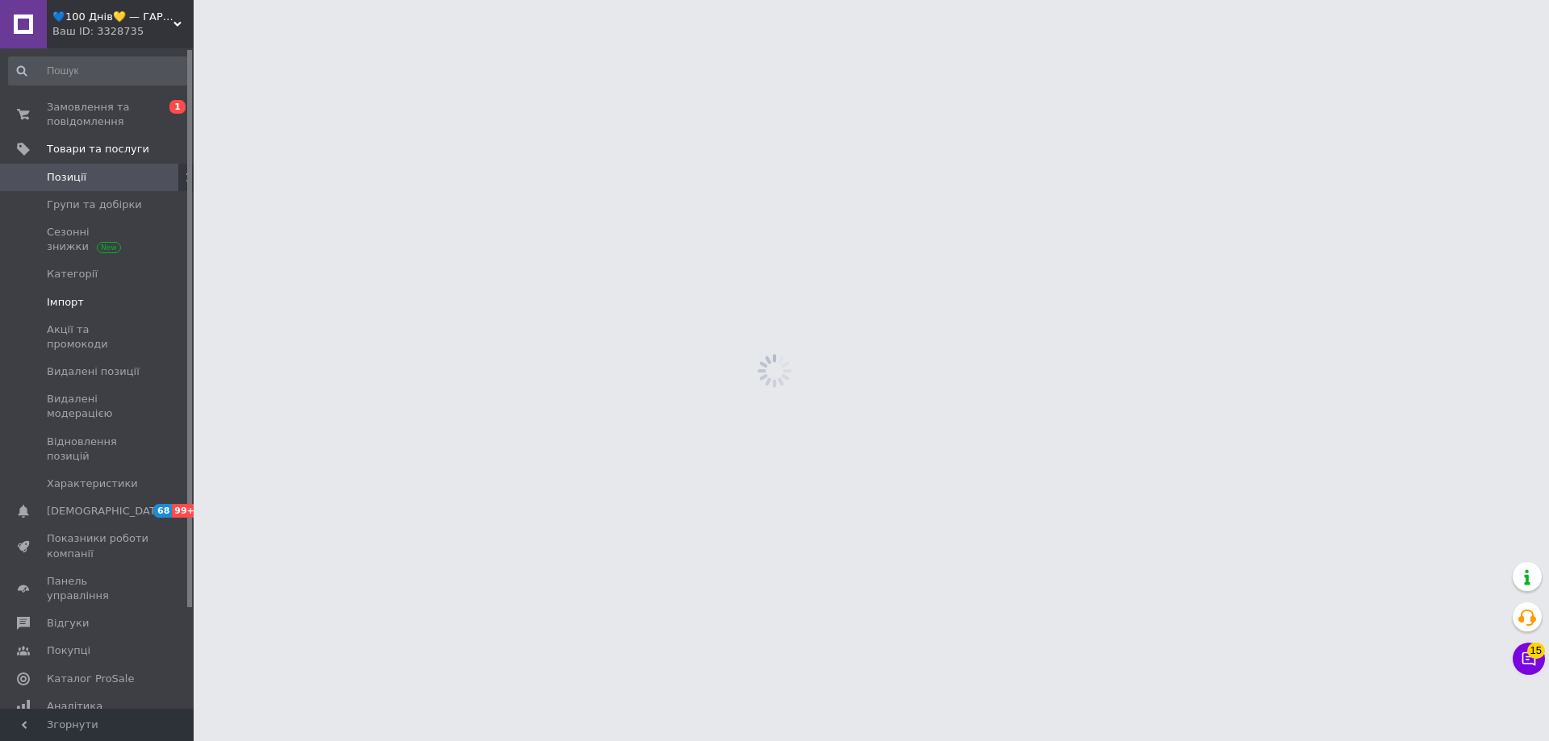
click at [75, 311] on link "Імпорт" at bounding box center [99, 302] width 198 height 27
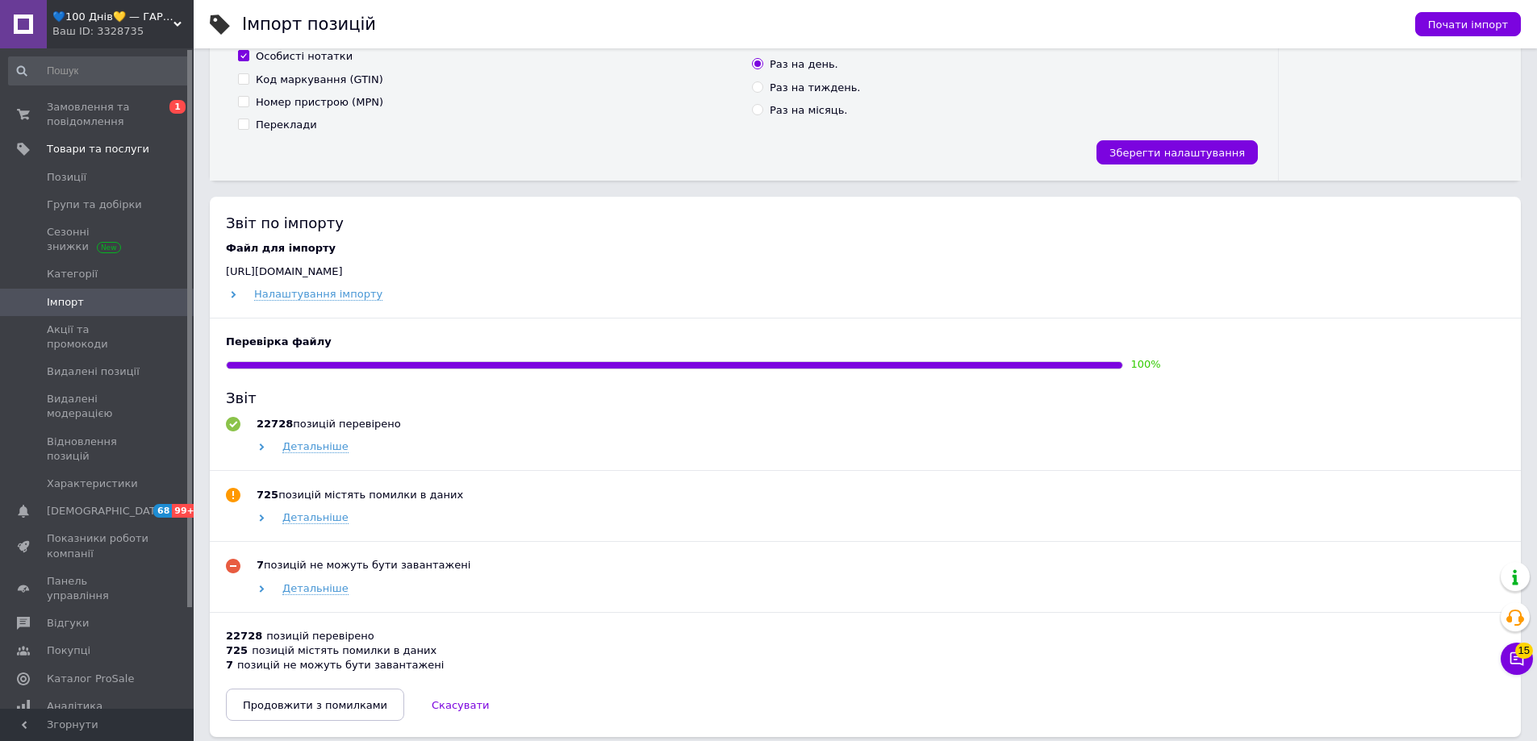
scroll to position [726, 0]
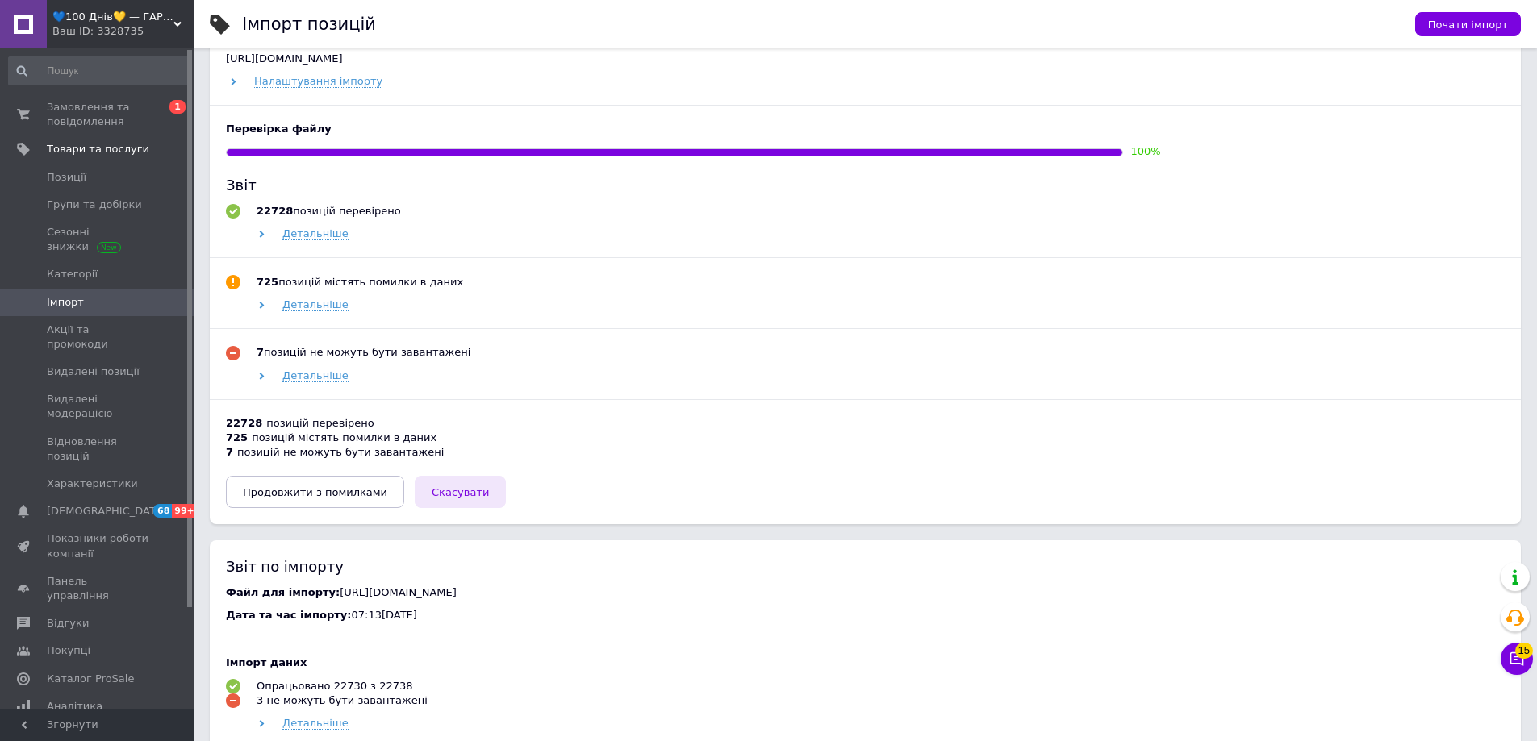
click at [453, 492] on span "Скасувати" at bounding box center [460, 492] width 57 height 12
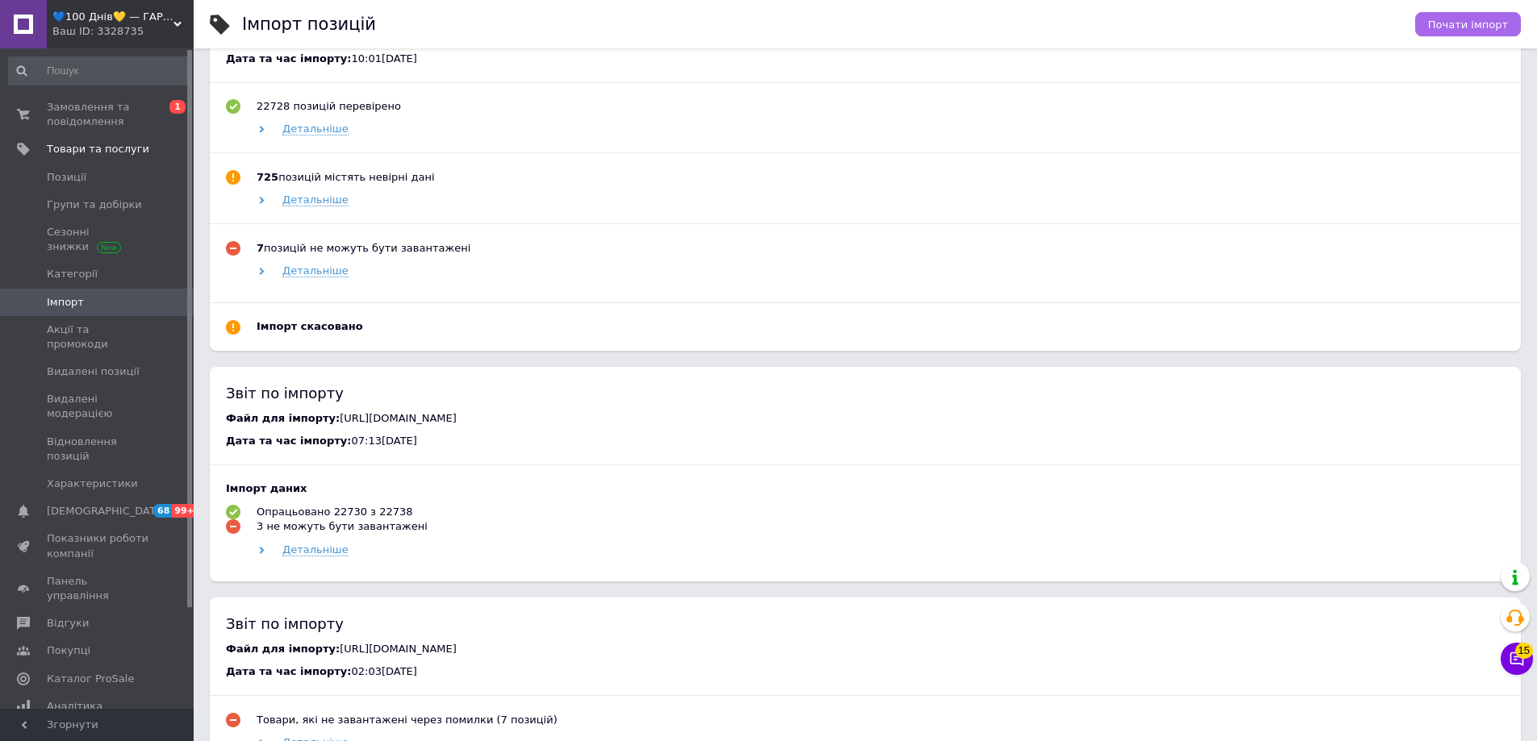
click at [1494, 29] on span "Почати імпорт" at bounding box center [1468, 25] width 80 height 12
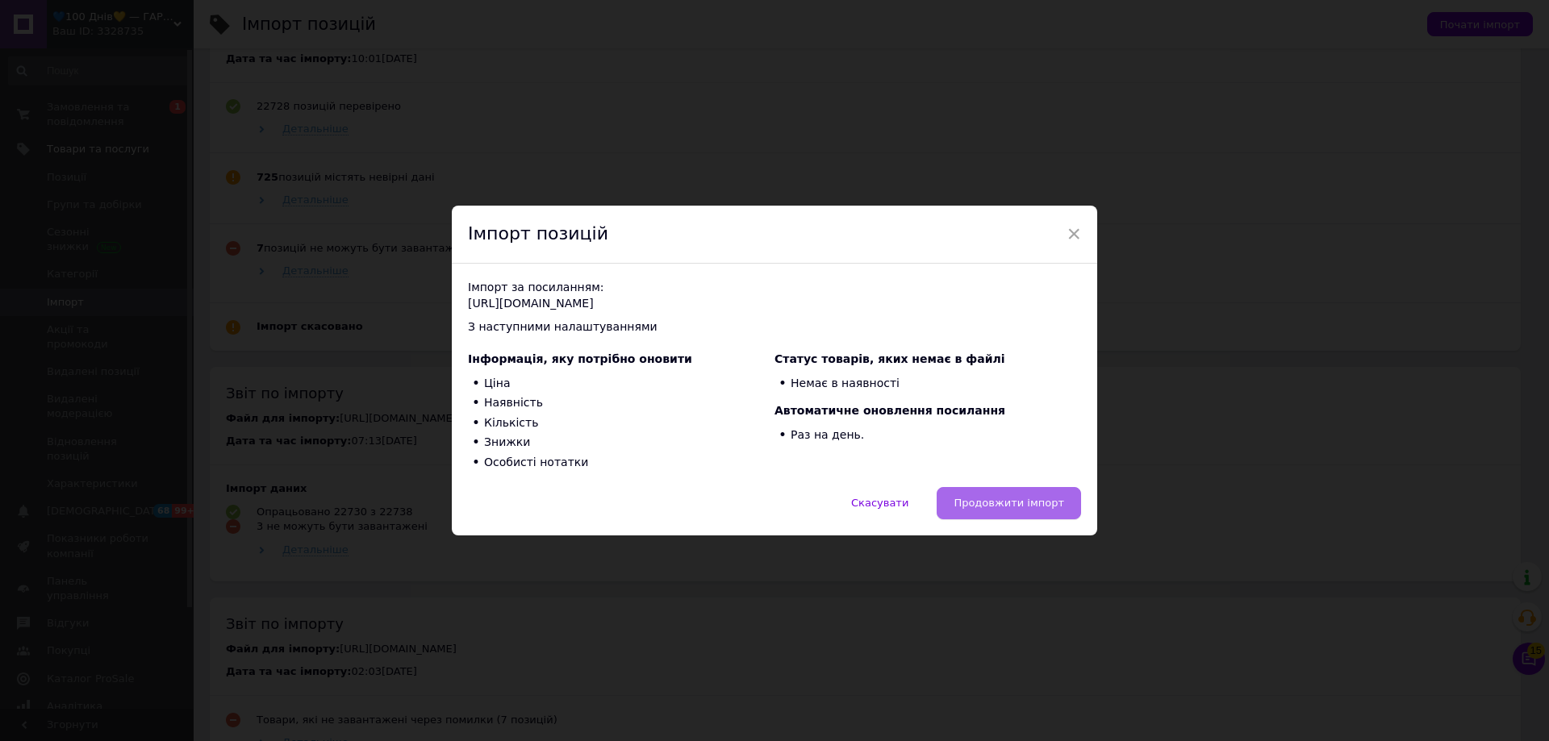
click at [985, 500] on span "Продовжити імпорт" at bounding box center [1008, 503] width 111 height 12
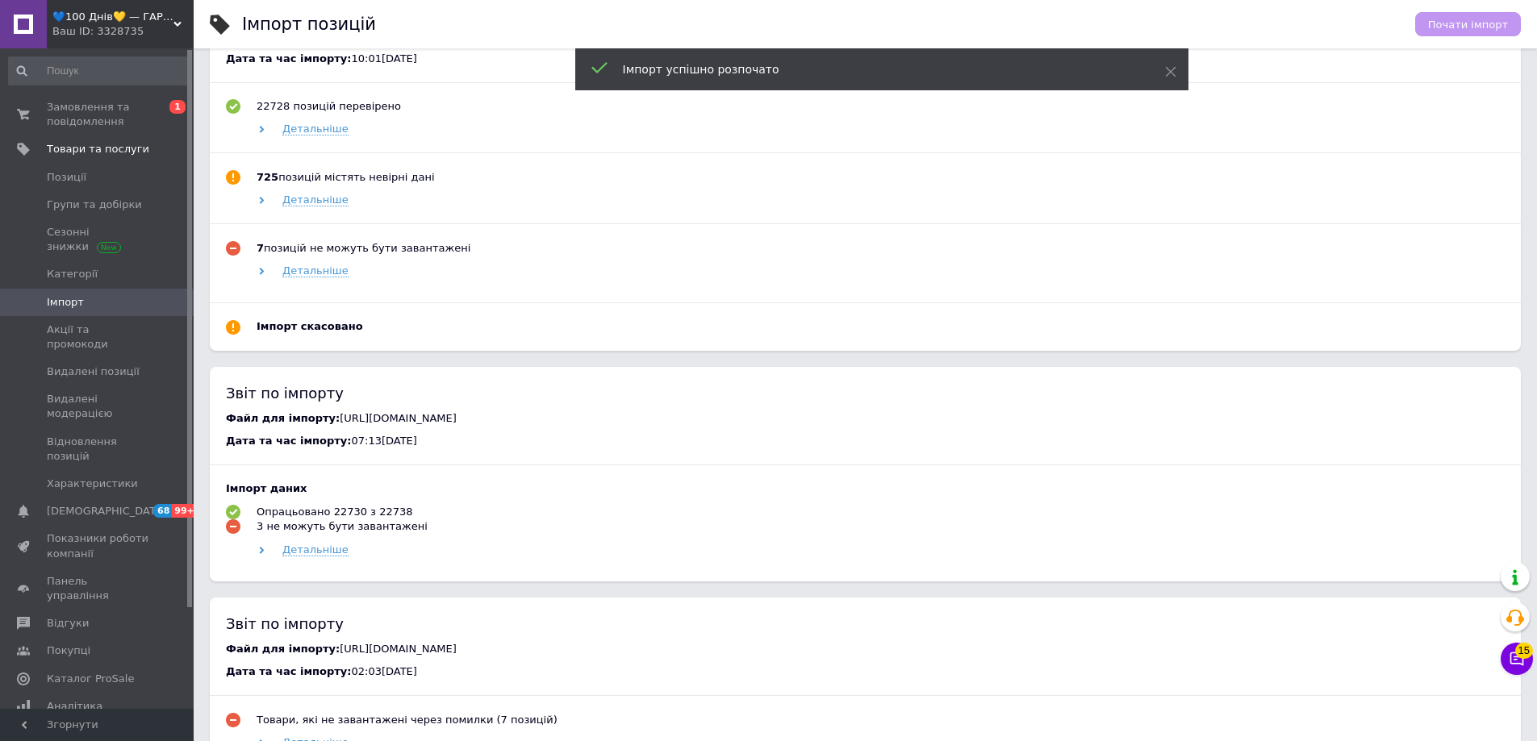
click at [86, 22] on span "💙100 Днів💛 — ГАРАНТІЯ✅" at bounding box center [112, 17] width 121 height 15
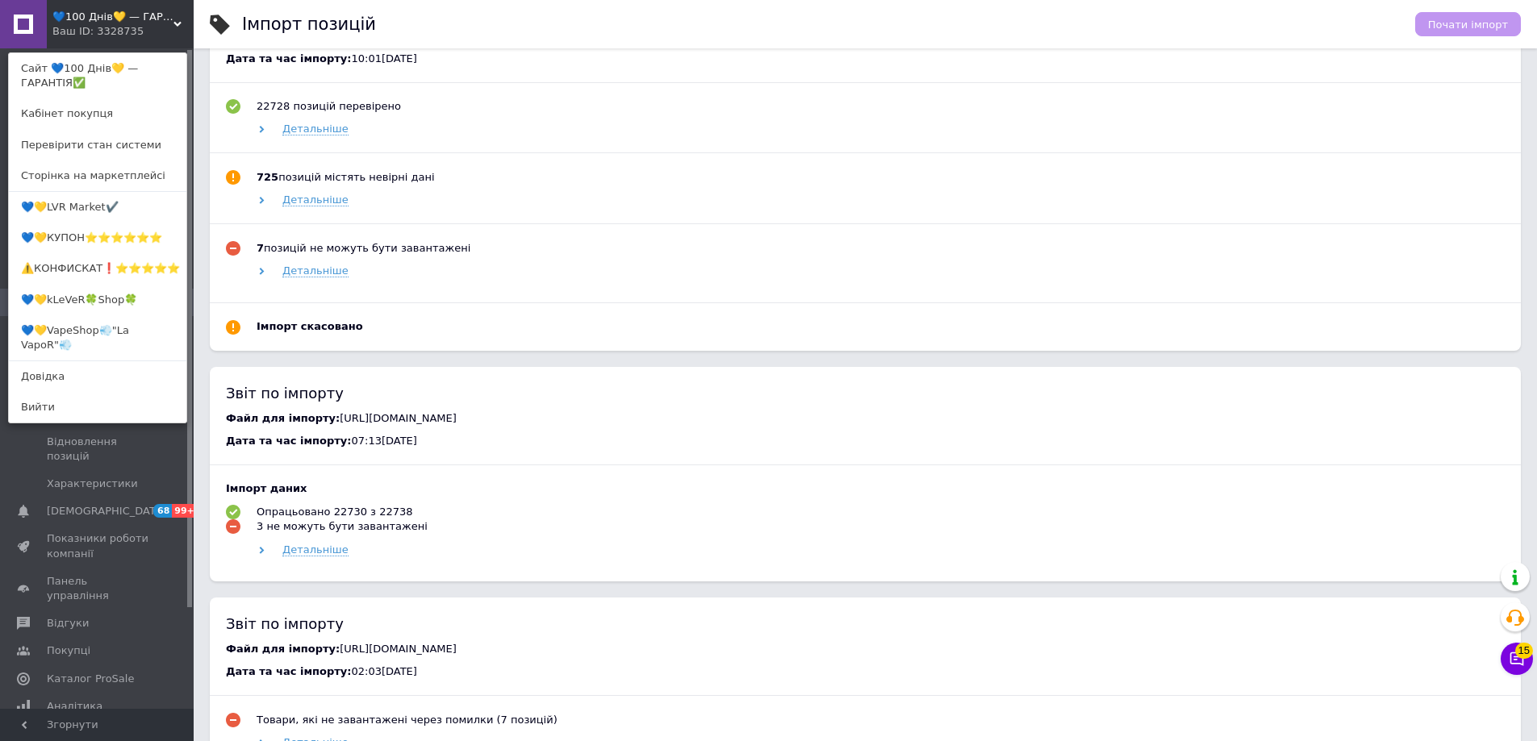
click at [86, 256] on link "⚠️КОНФИСКАТ❗⭐️⭐️⭐️⭐️⭐️" at bounding box center [97, 268] width 177 height 31
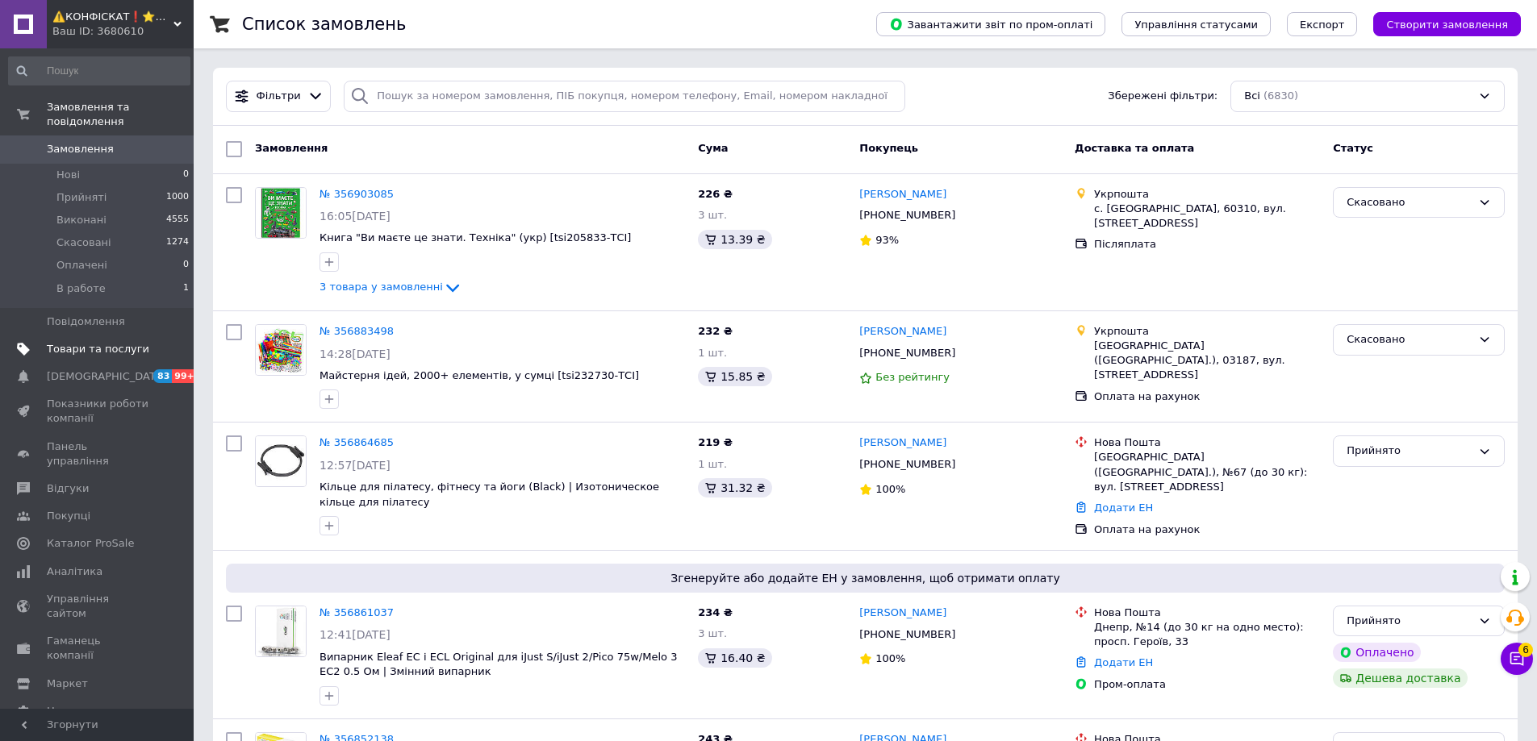
click at [100, 342] on span "Товари та послуги" at bounding box center [98, 349] width 102 height 15
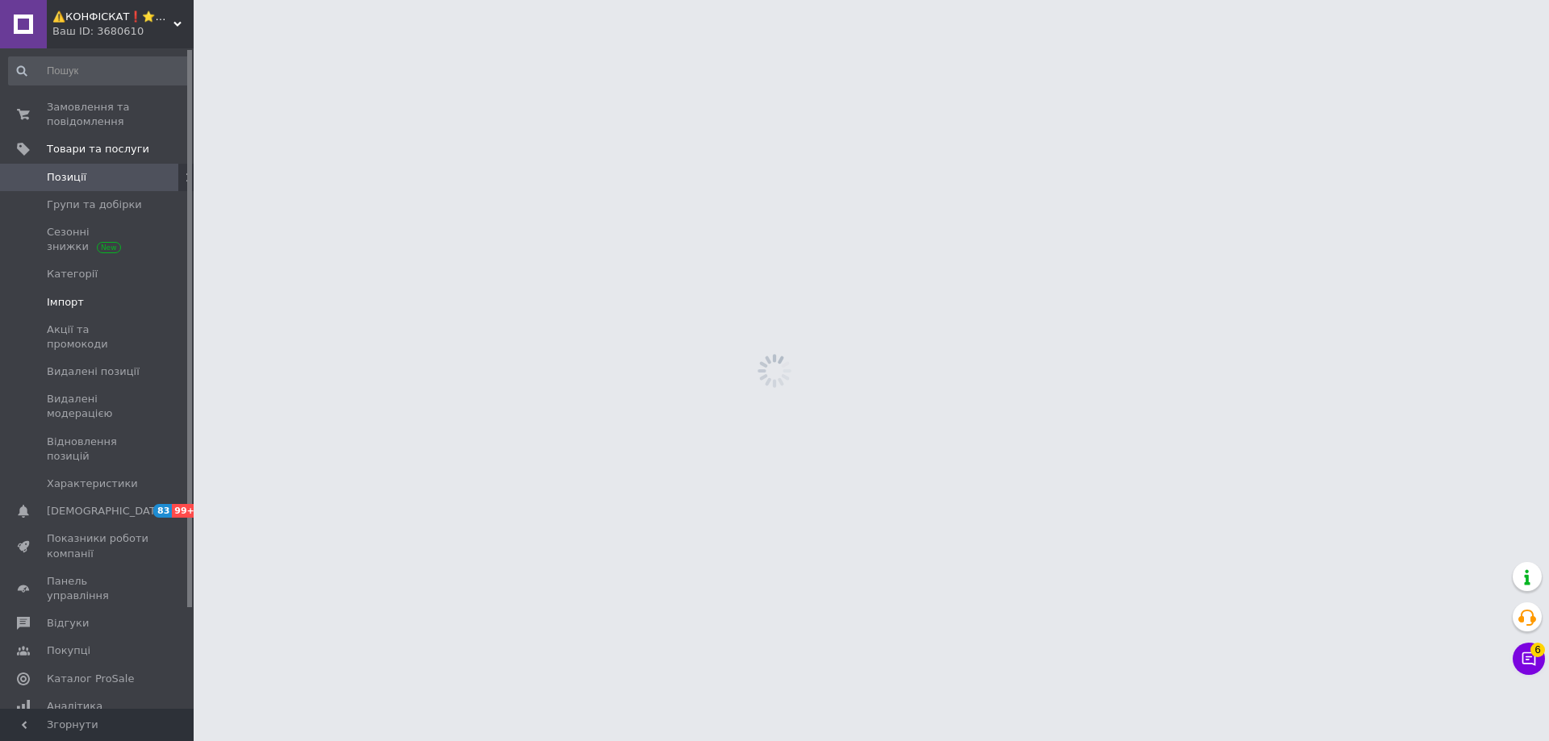
click at [69, 296] on span "Імпорт" at bounding box center [65, 302] width 37 height 15
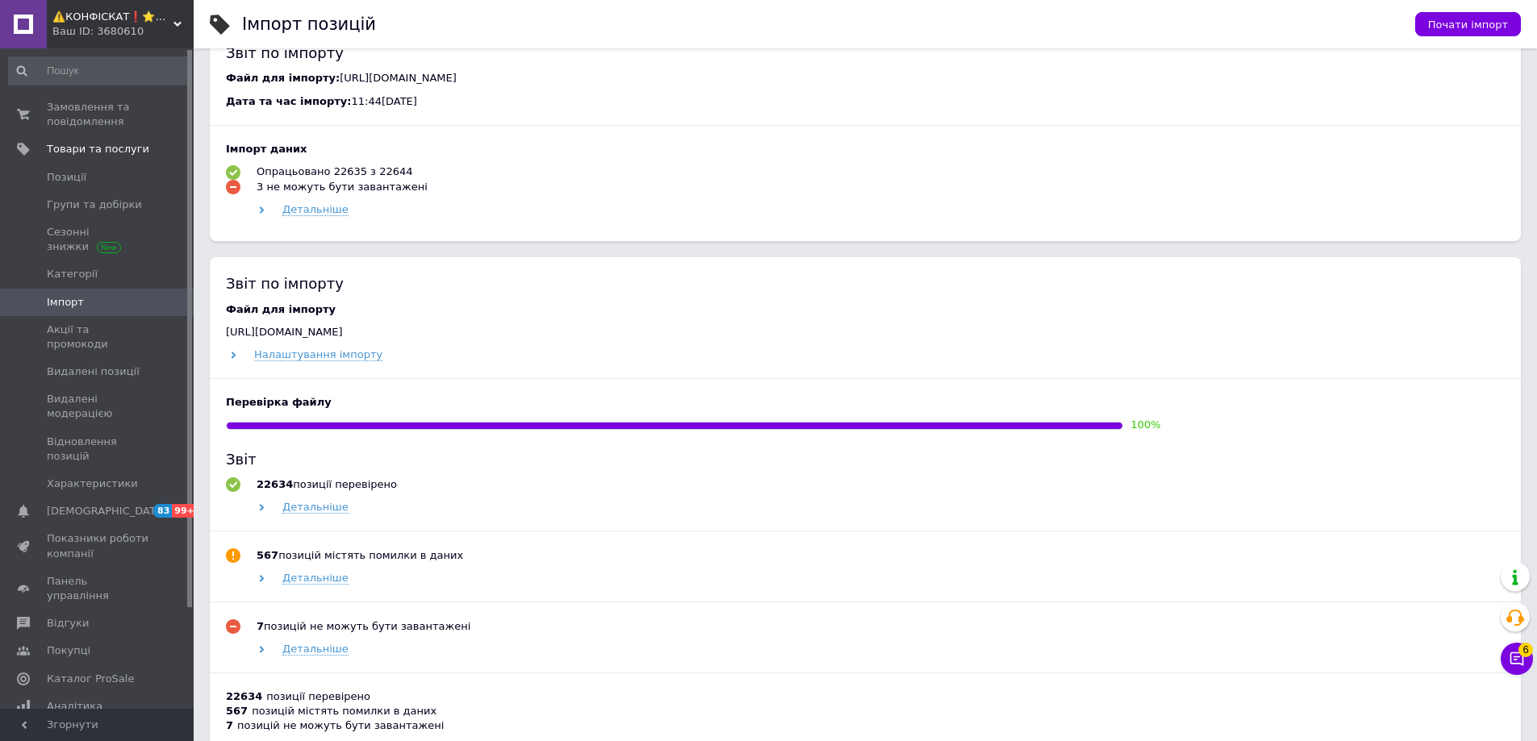
scroll to position [1123, 0]
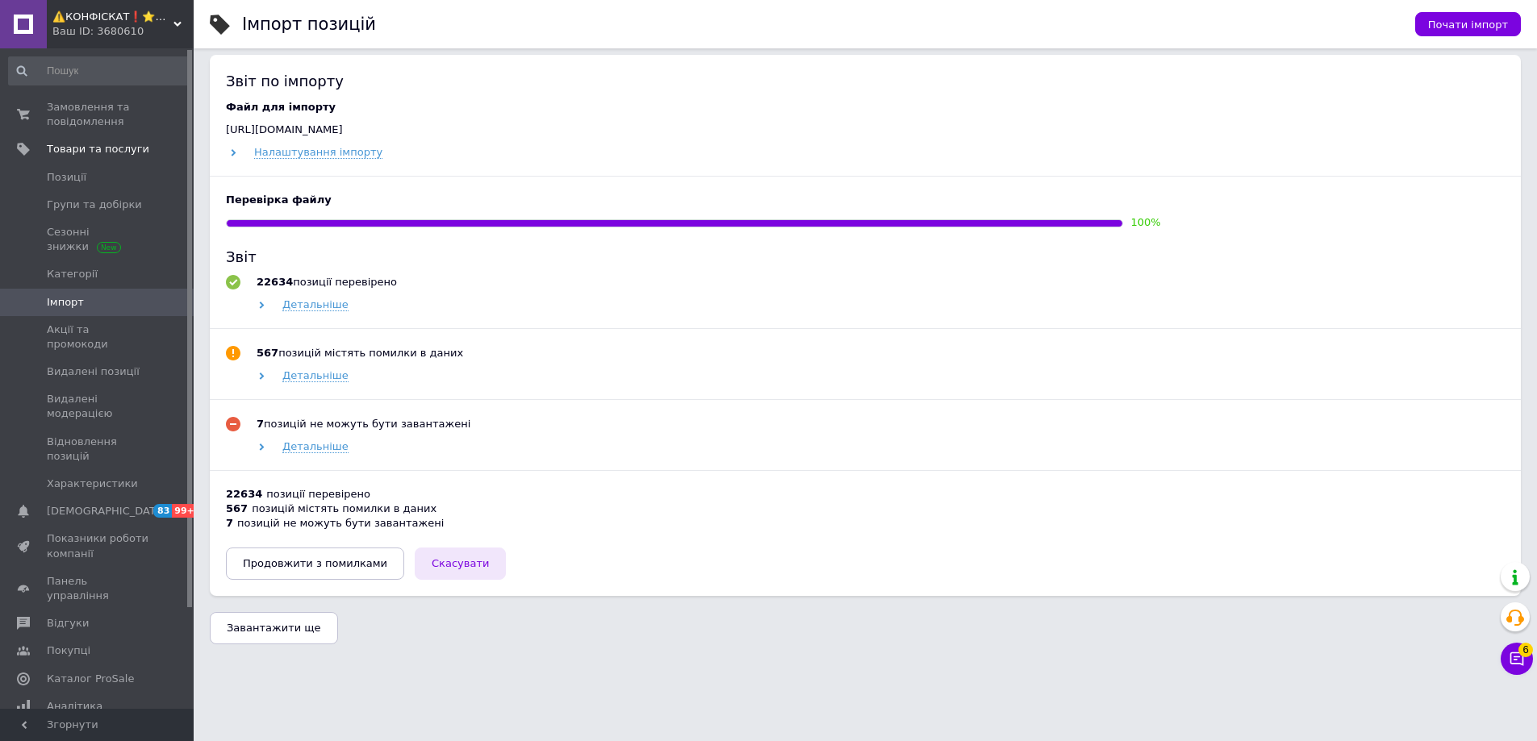
click at [432, 561] on span "Скасувати" at bounding box center [460, 563] width 57 height 12
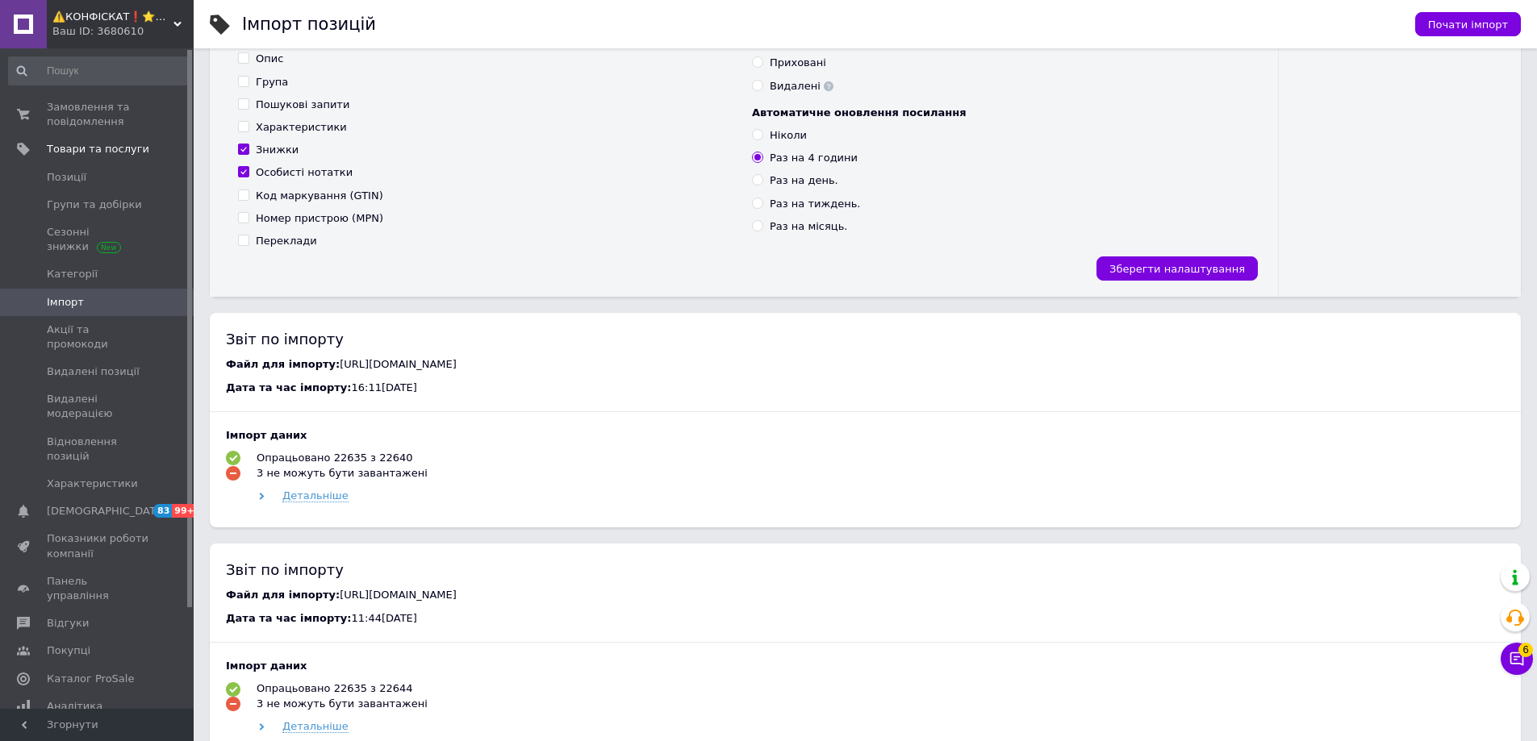
scroll to position [236, 0]
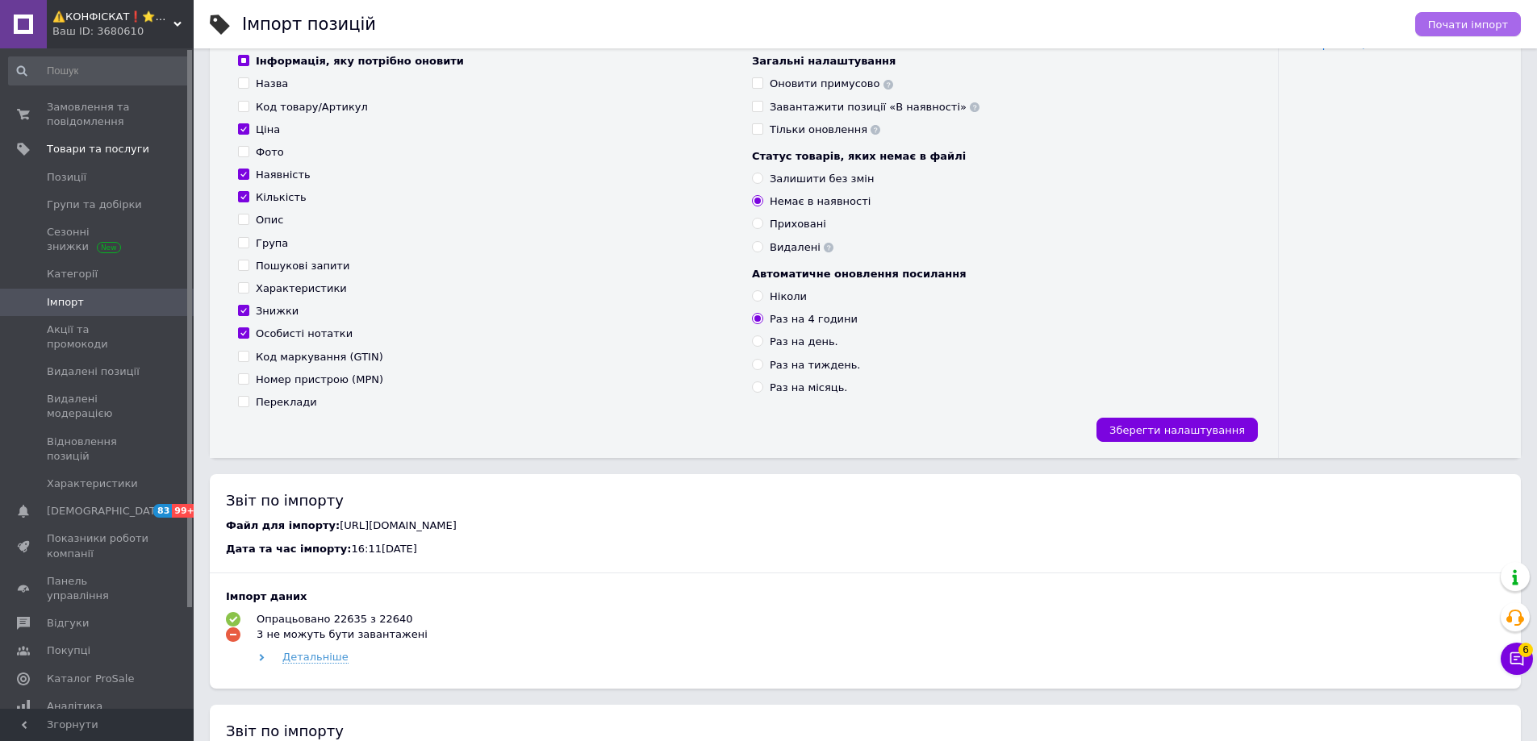
click at [1451, 27] on span "Почати імпорт" at bounding box center [1468, 25] width 80 height 12
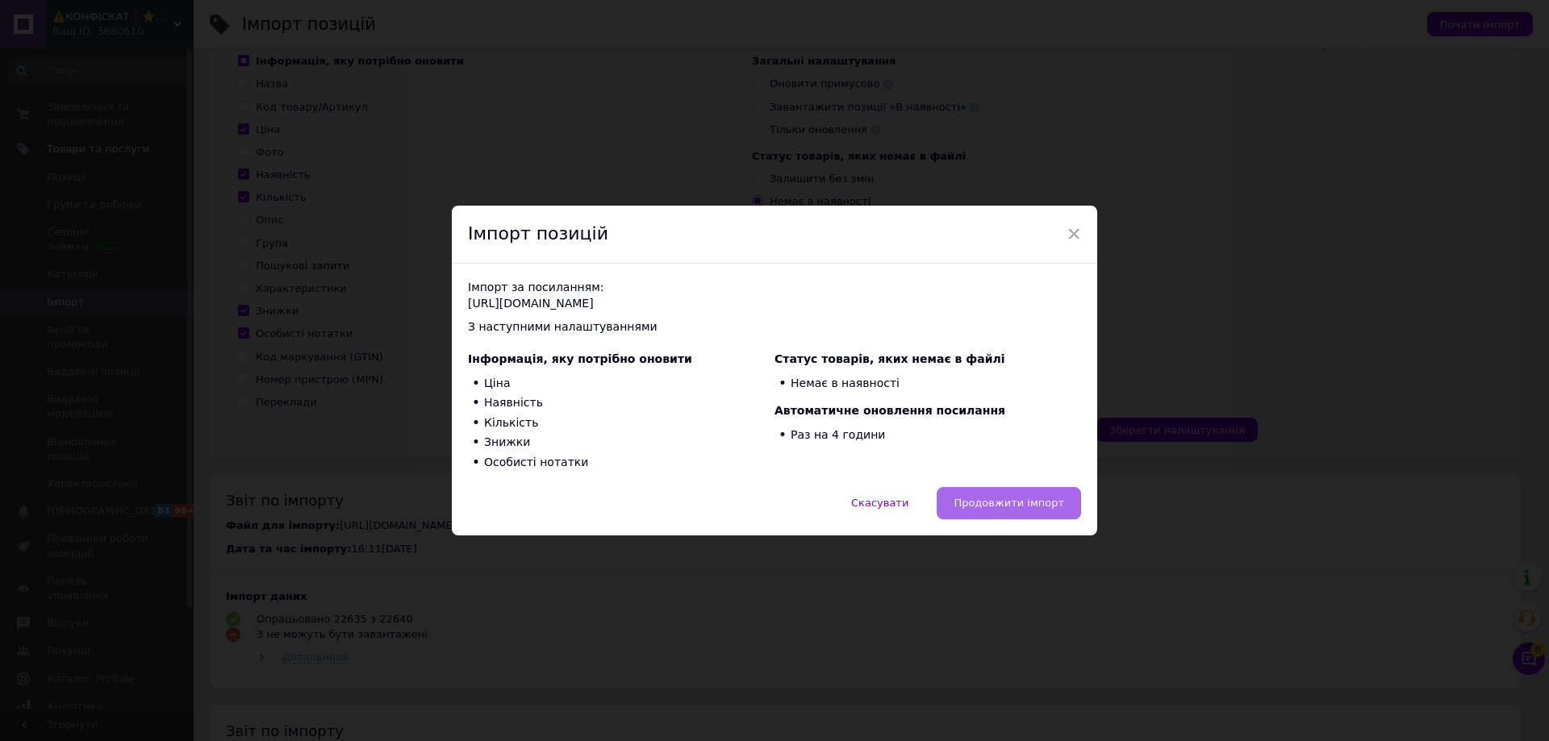
click at [995, 497] on span "Продовжити імпорт" at bounding box center [1008, 503] width 111 height 12
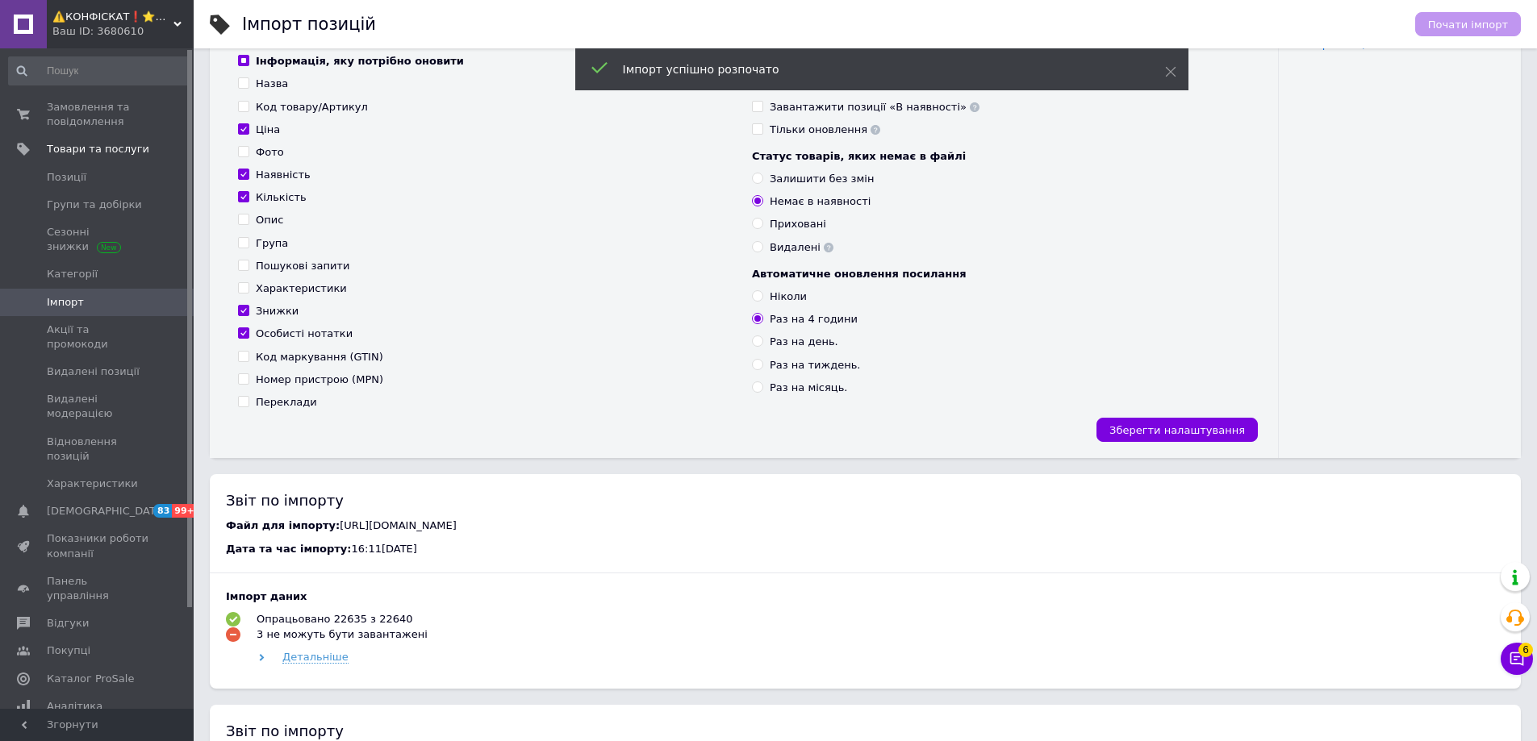
click at [102, 16] on span "⚠️КОНФІСКАТ❗⭐️⭐️⭐️⭐️⭐️" at bounding box center [112, 17] width 121 height 15
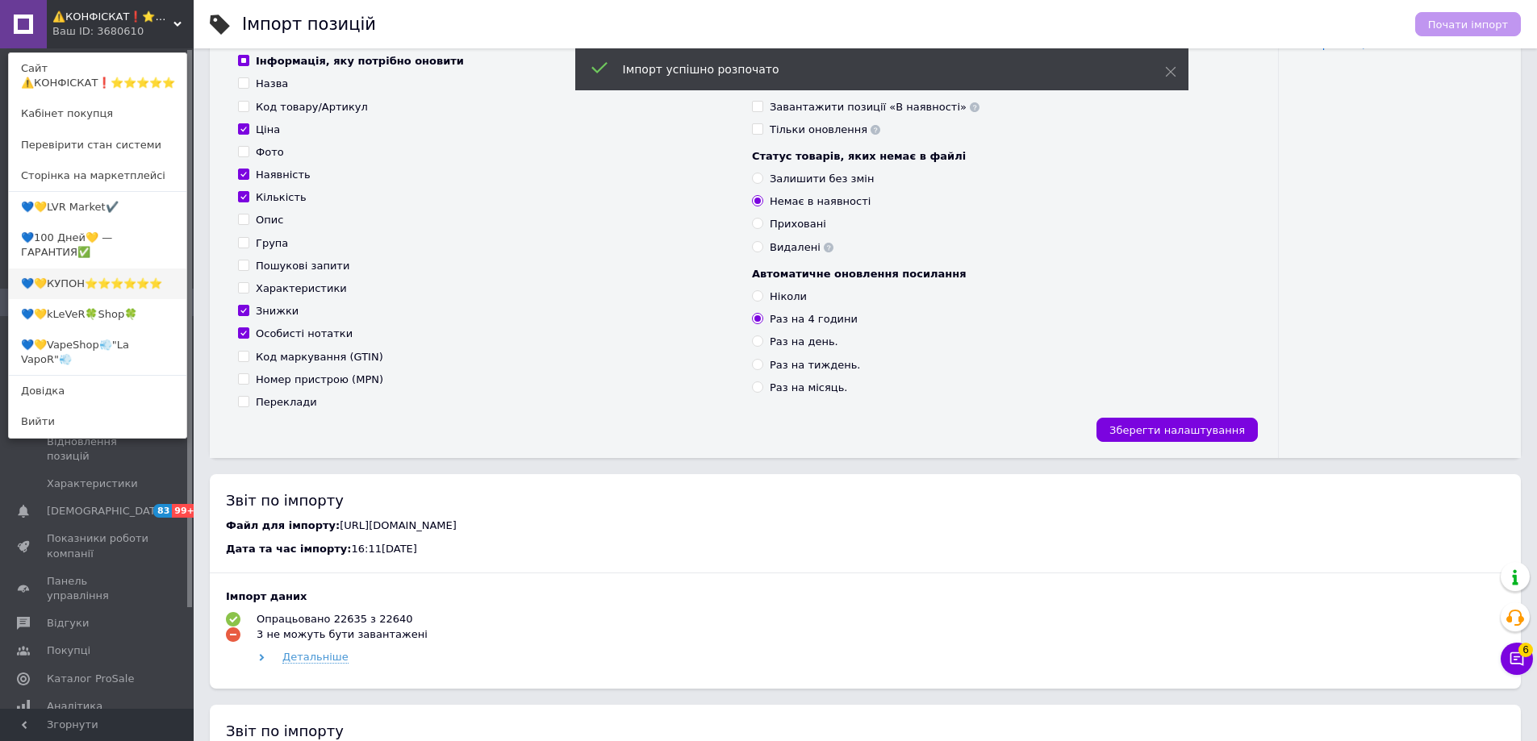
click at [77, 269] on link "💙💛КУПОН⭐️⭐️⭐️⭐️⭐️⭐️" at bounding box center [97, 284] width 177 height 31
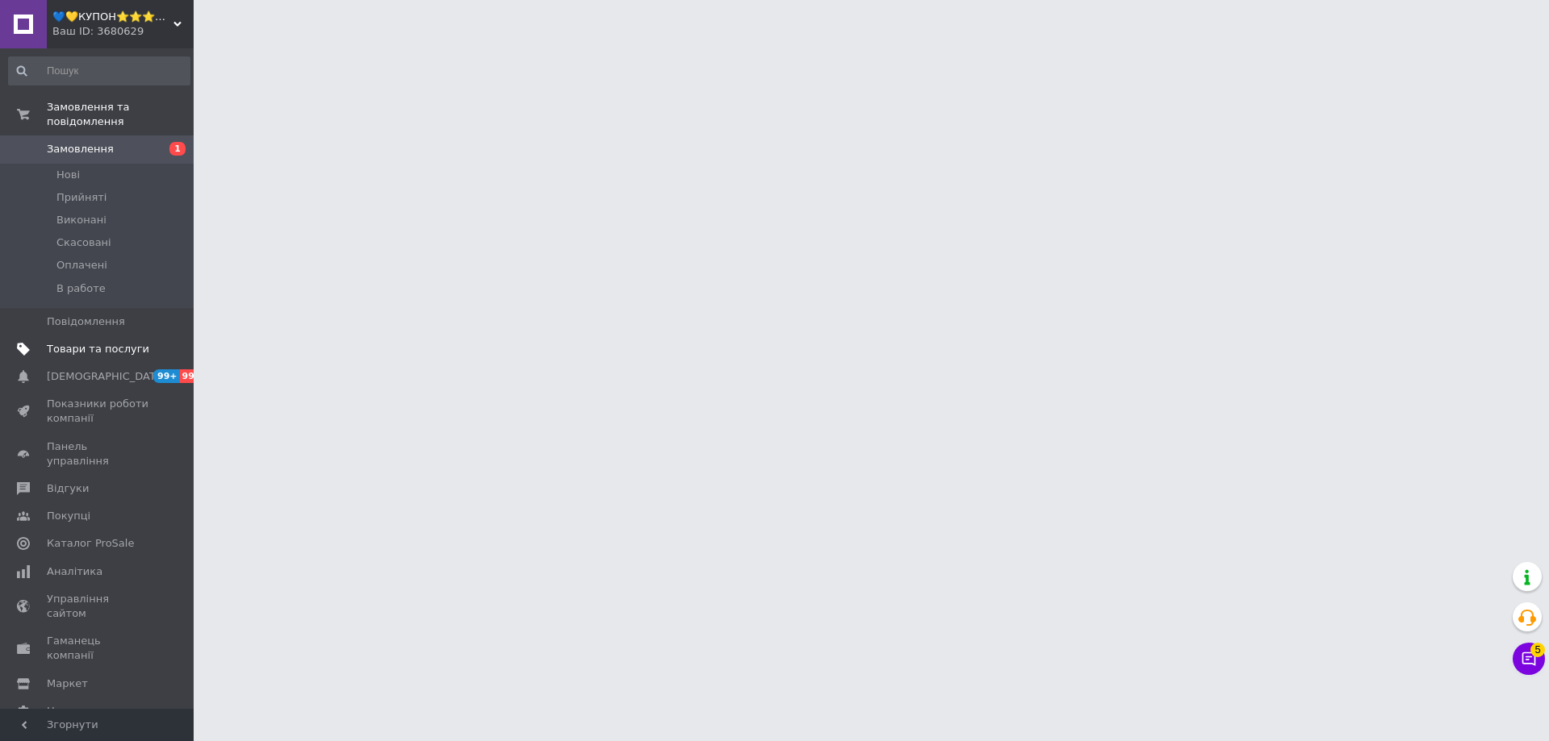
click at [94, 342] on span "Товари та послуги" at bounding box center [98, 349] width 102 height 15
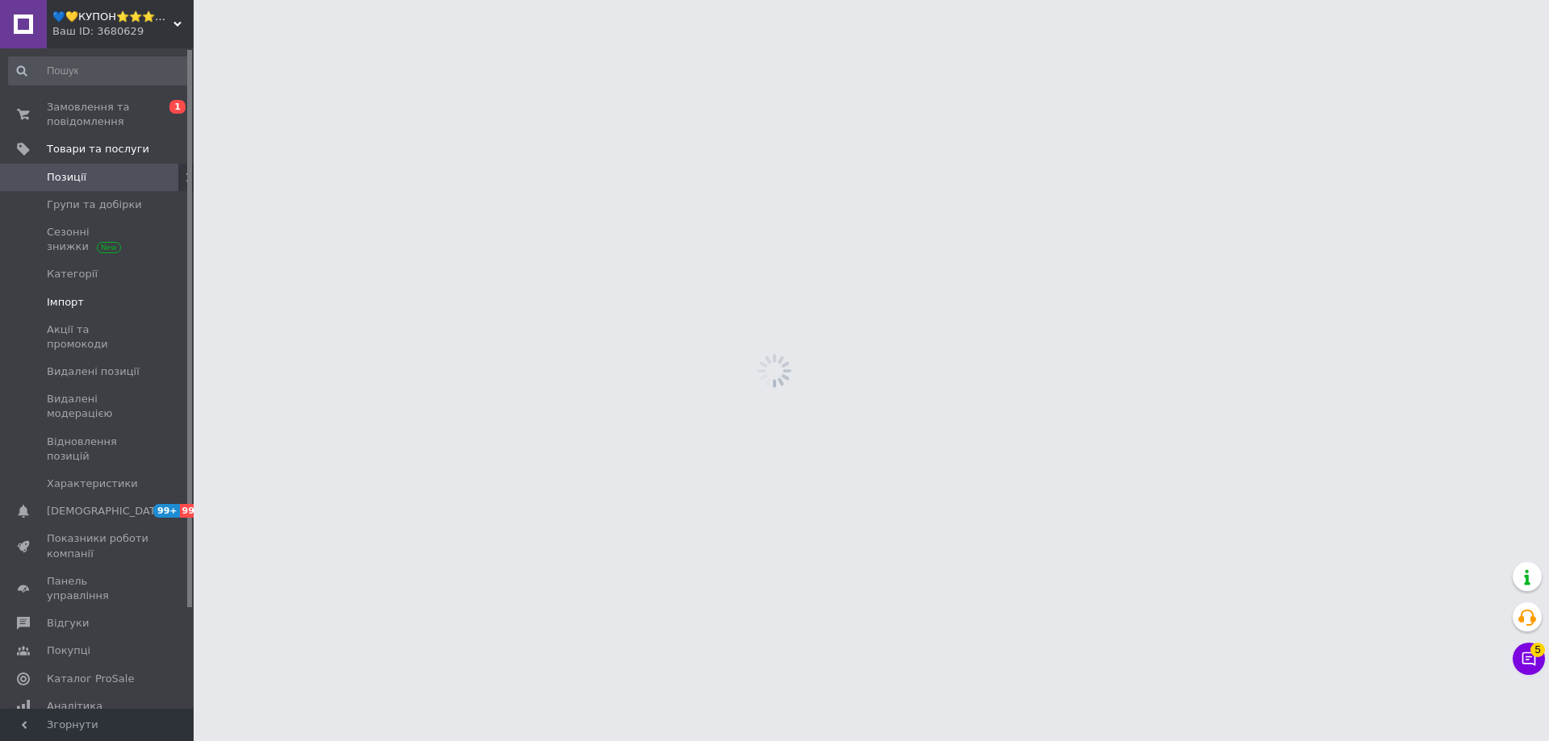
click at [62, 307] on span "Імпорт" at bounding box center [65, 302] width 37 height 15
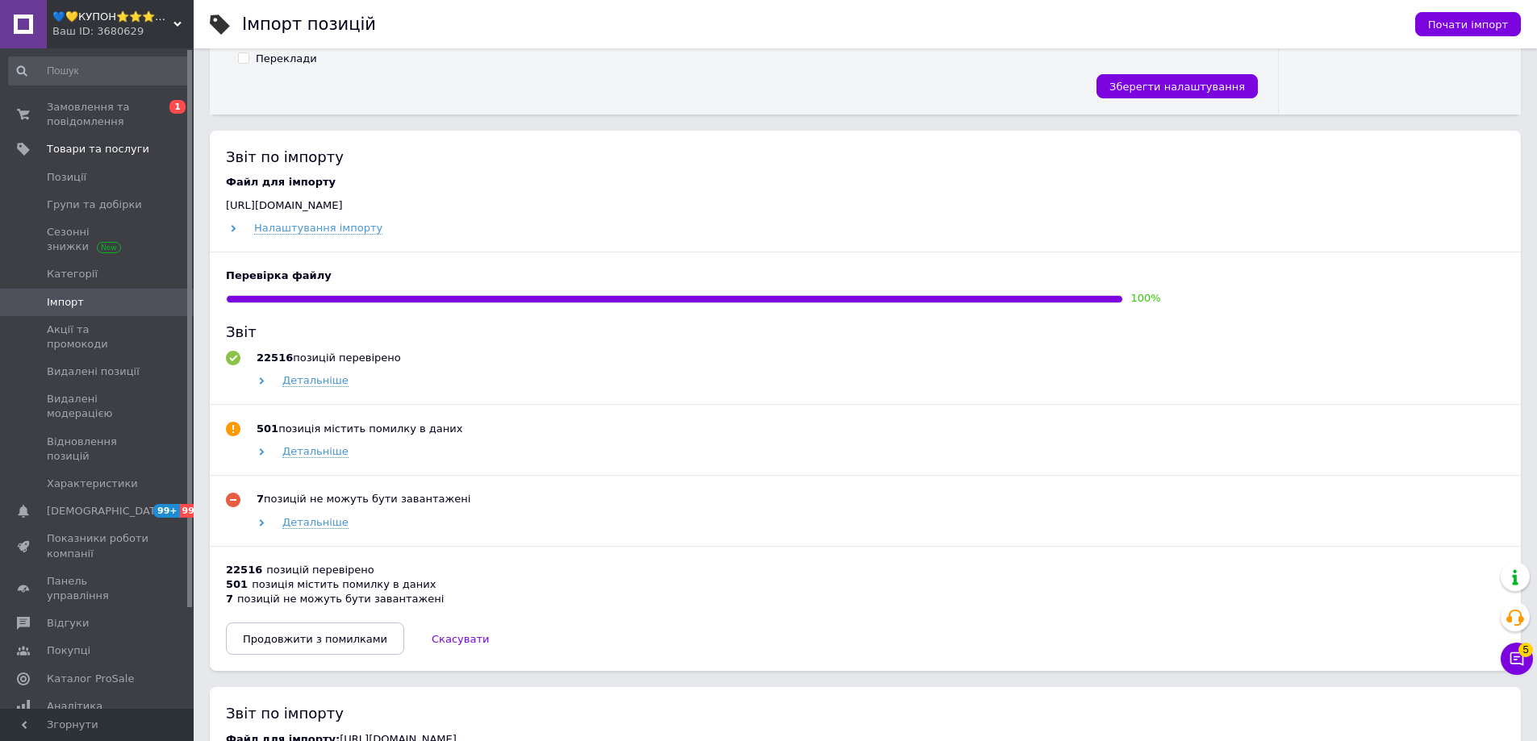
scroll to position [726, 0]
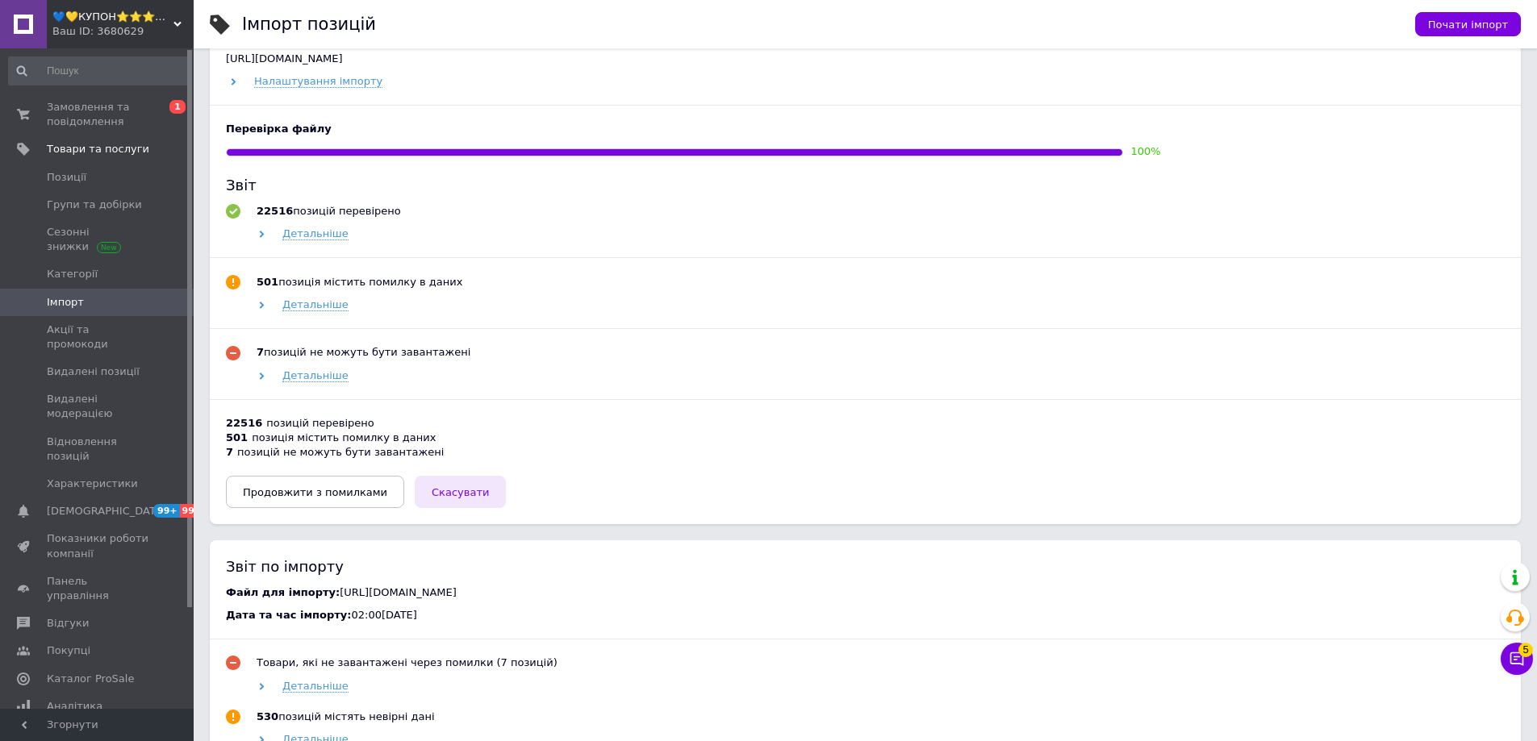
click at [448, 493] on span "Скасувати" at bounding box center [460, 492] width 57 height 12
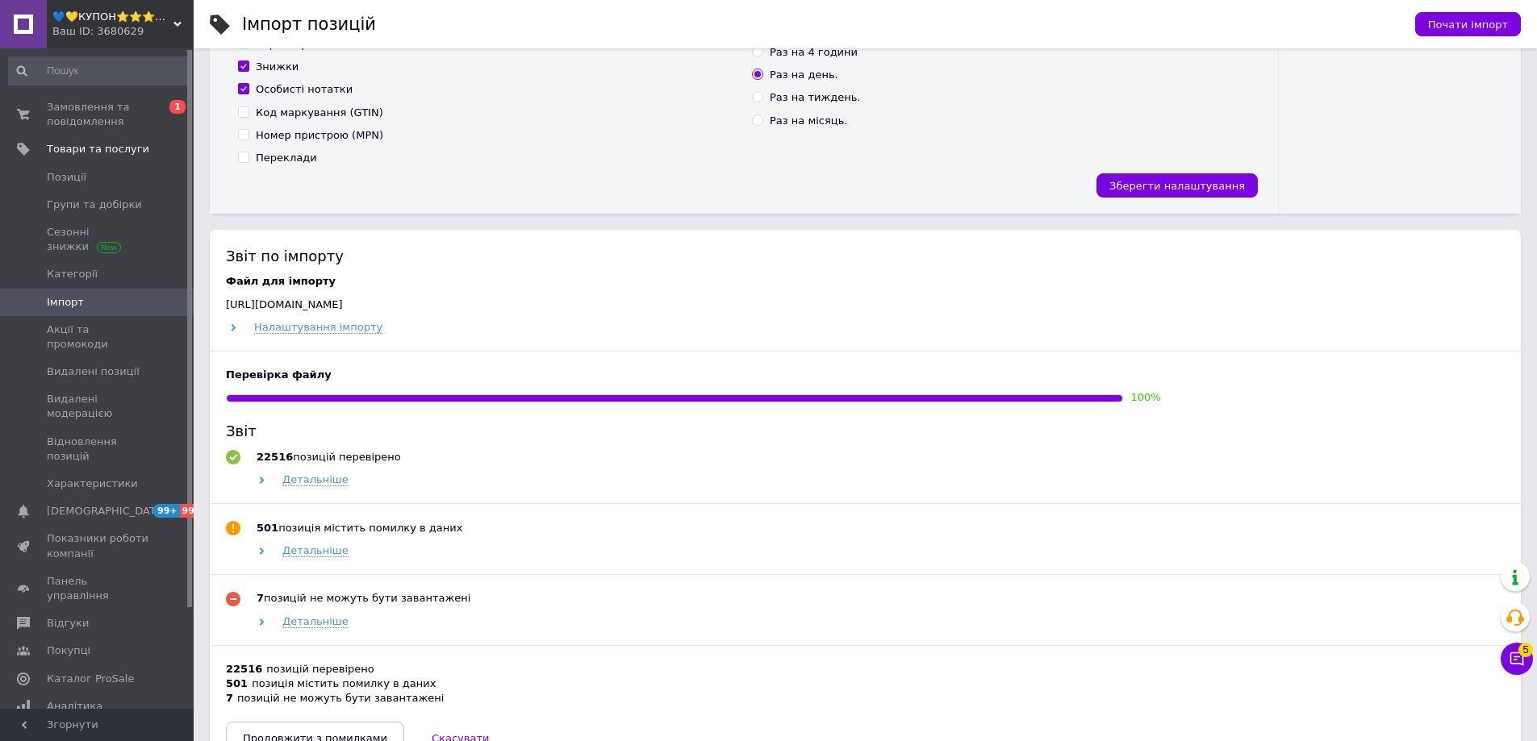
scroll to position [403, 0]
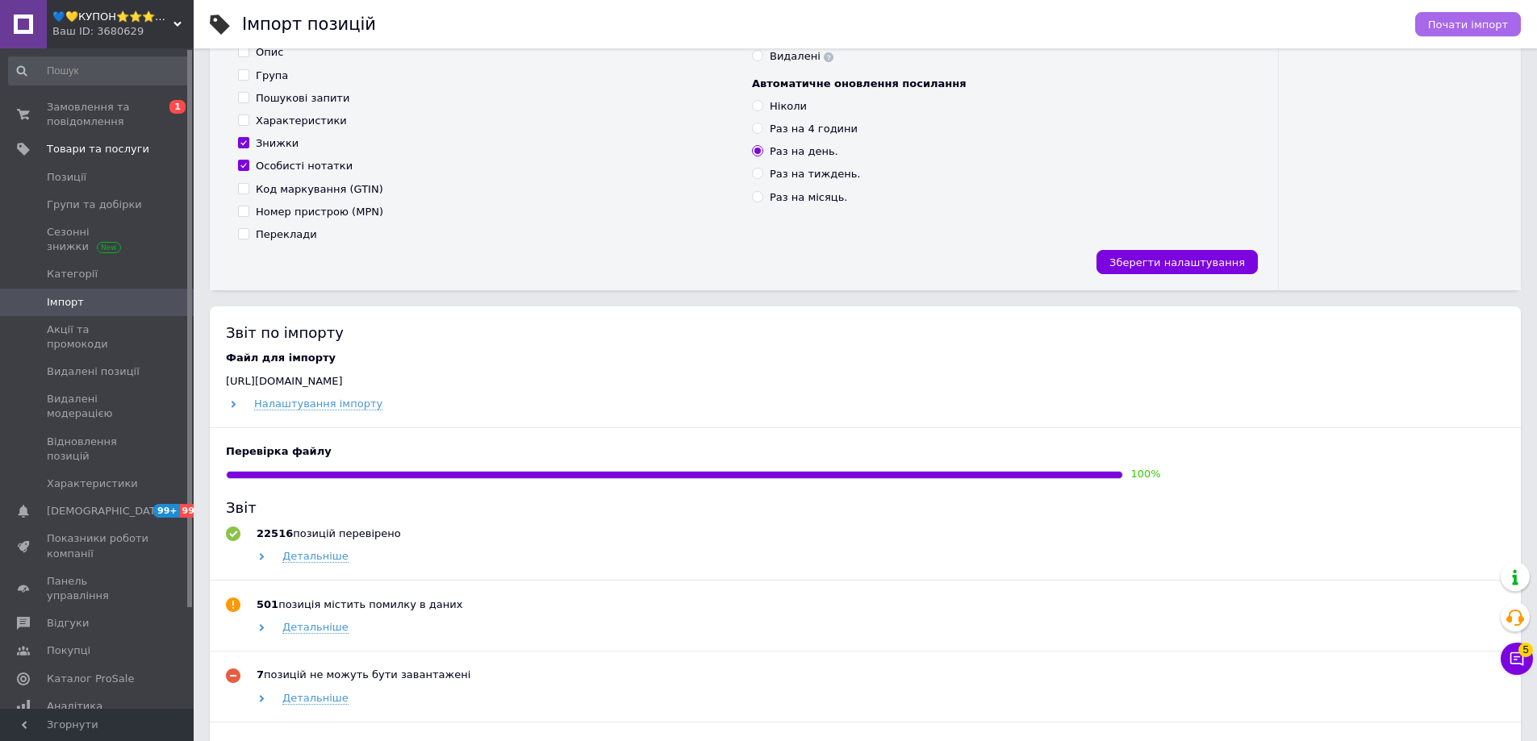
click at [1477, 30] on span "Почати імпорт" at bounding box center [1468, 25] width 80 height 12
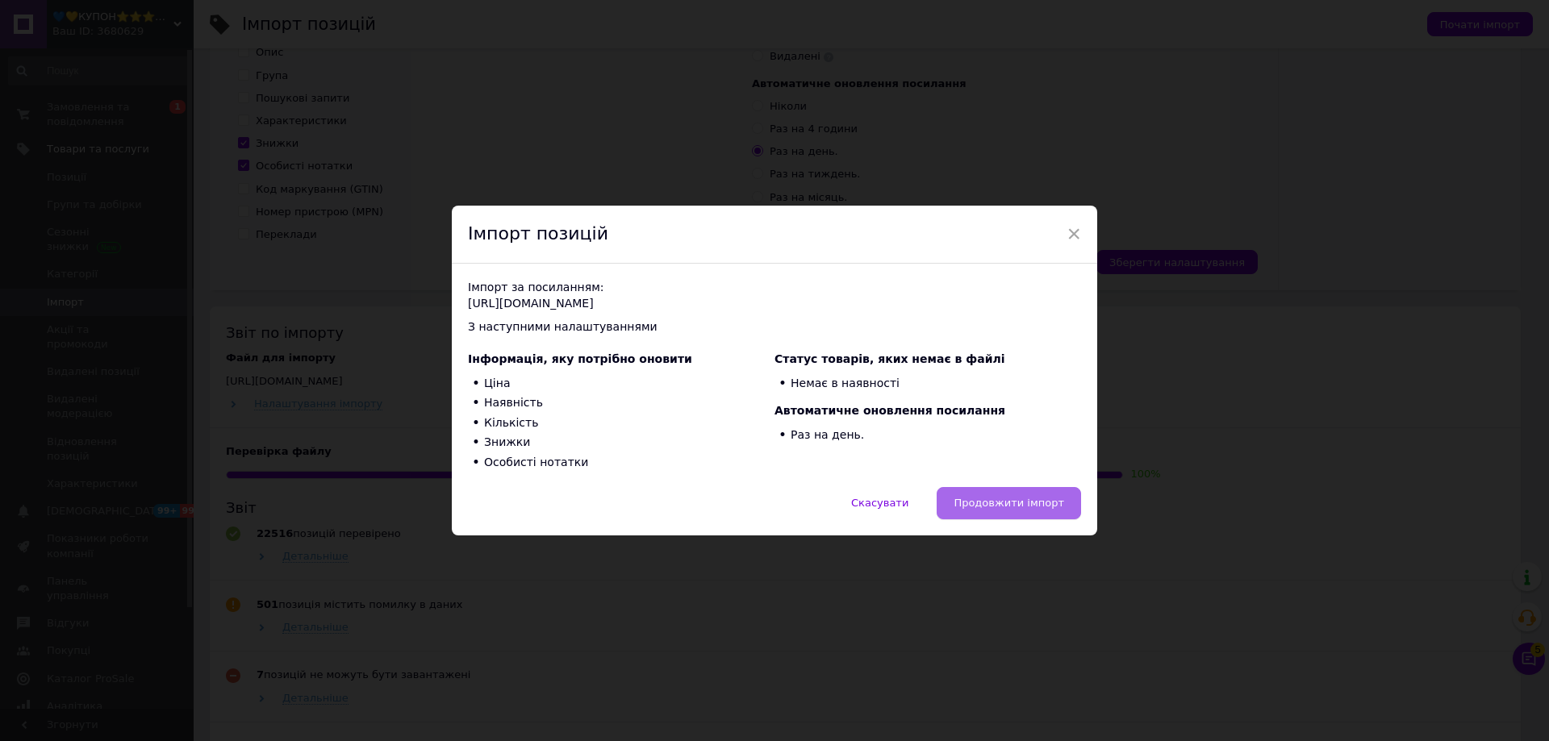
click at [1002, 508] on span "Продовжити імпорт" at bounding box center [1008, 503] width 111 height 12
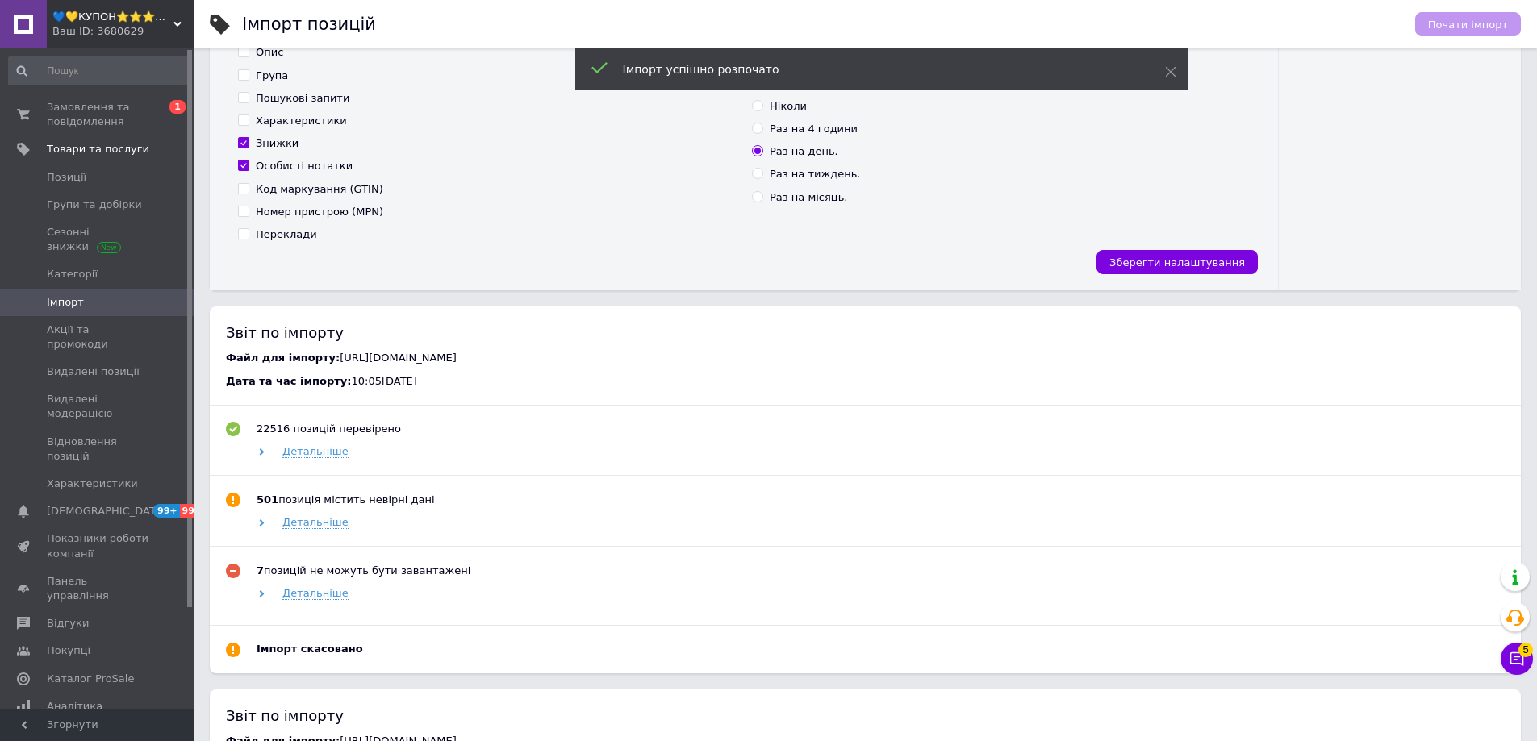
click at [113, 35] on div "Ваш ID: 3680629" at bounding box center [122, 31] width 141 height 15
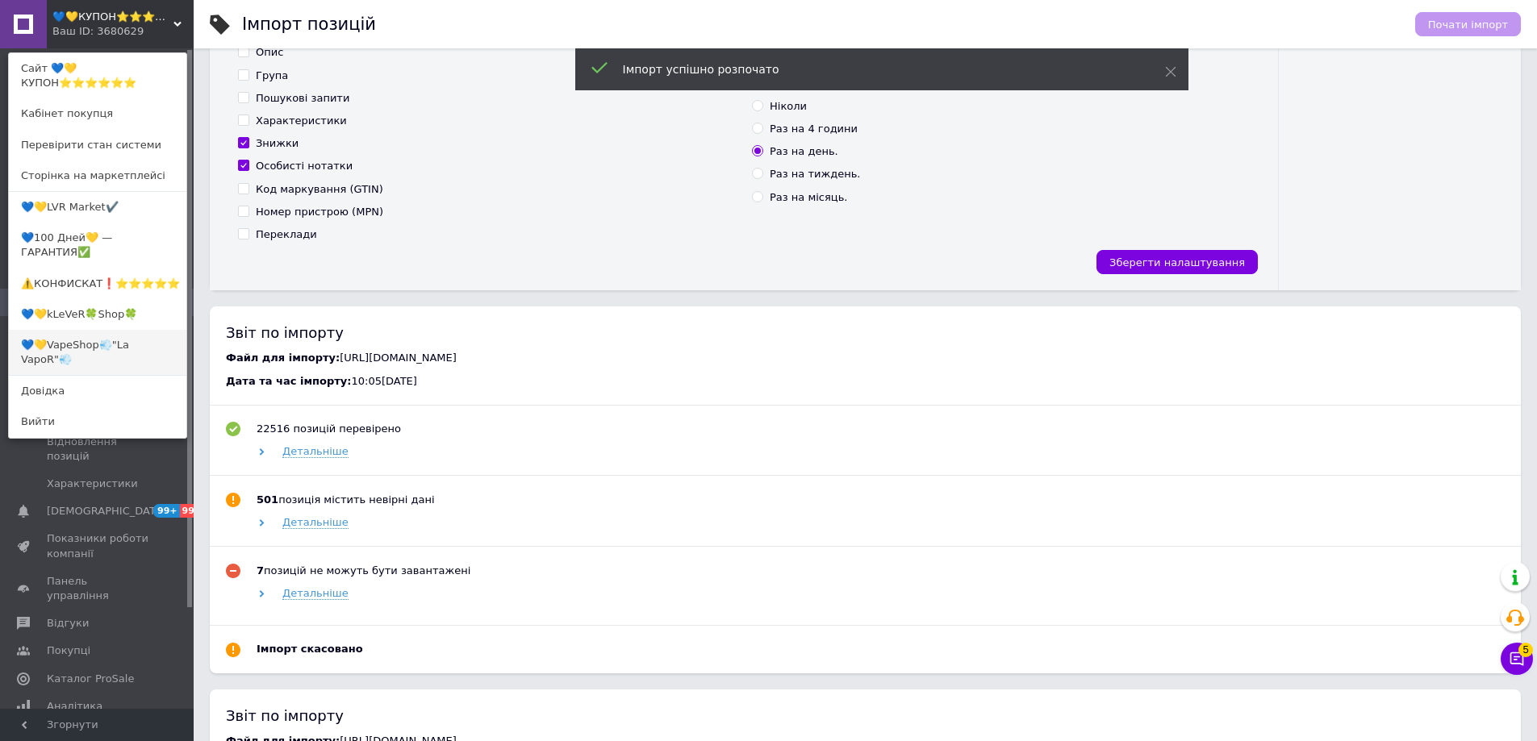
click at [105, 330] on link "💙💛VapeShop💨"La VapoR"💨" at bounding box center [97, 352] width 177 height 45
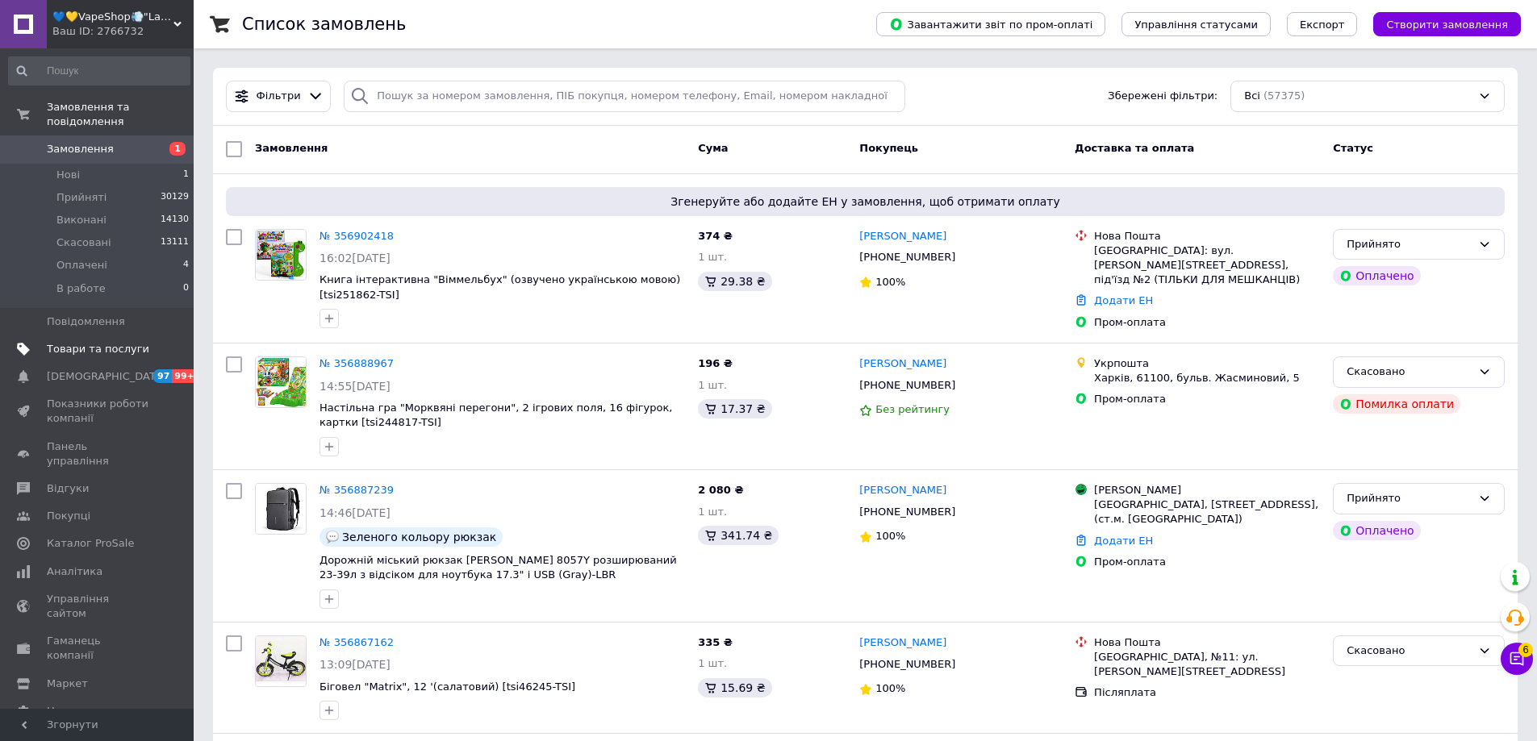
click at [57, 342] on span "Товари та послуги" at bounding box center [98, 349] width 102 height 15
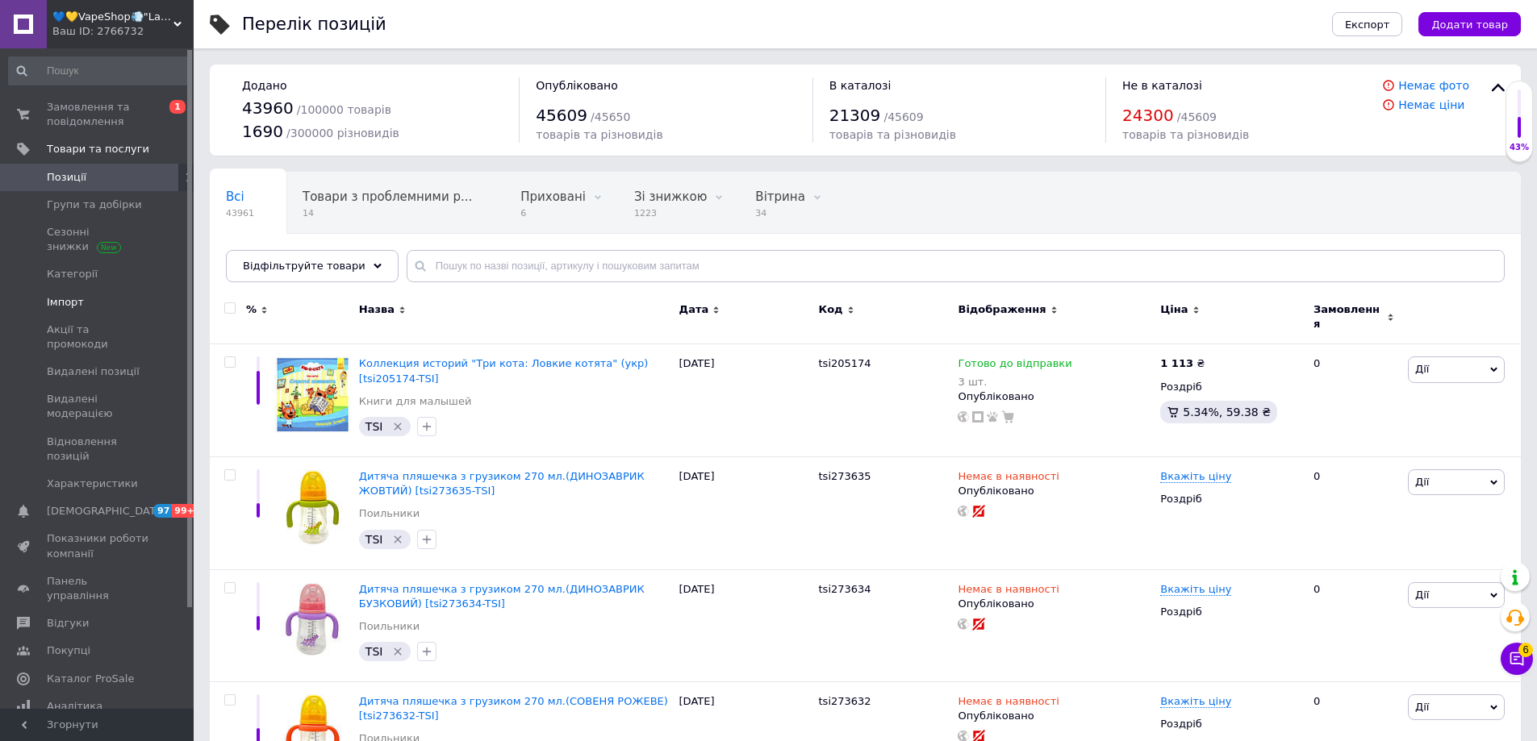
click at [69, 311] on link "Імпорт" at bounding box center [99, 302] width 198 height 27
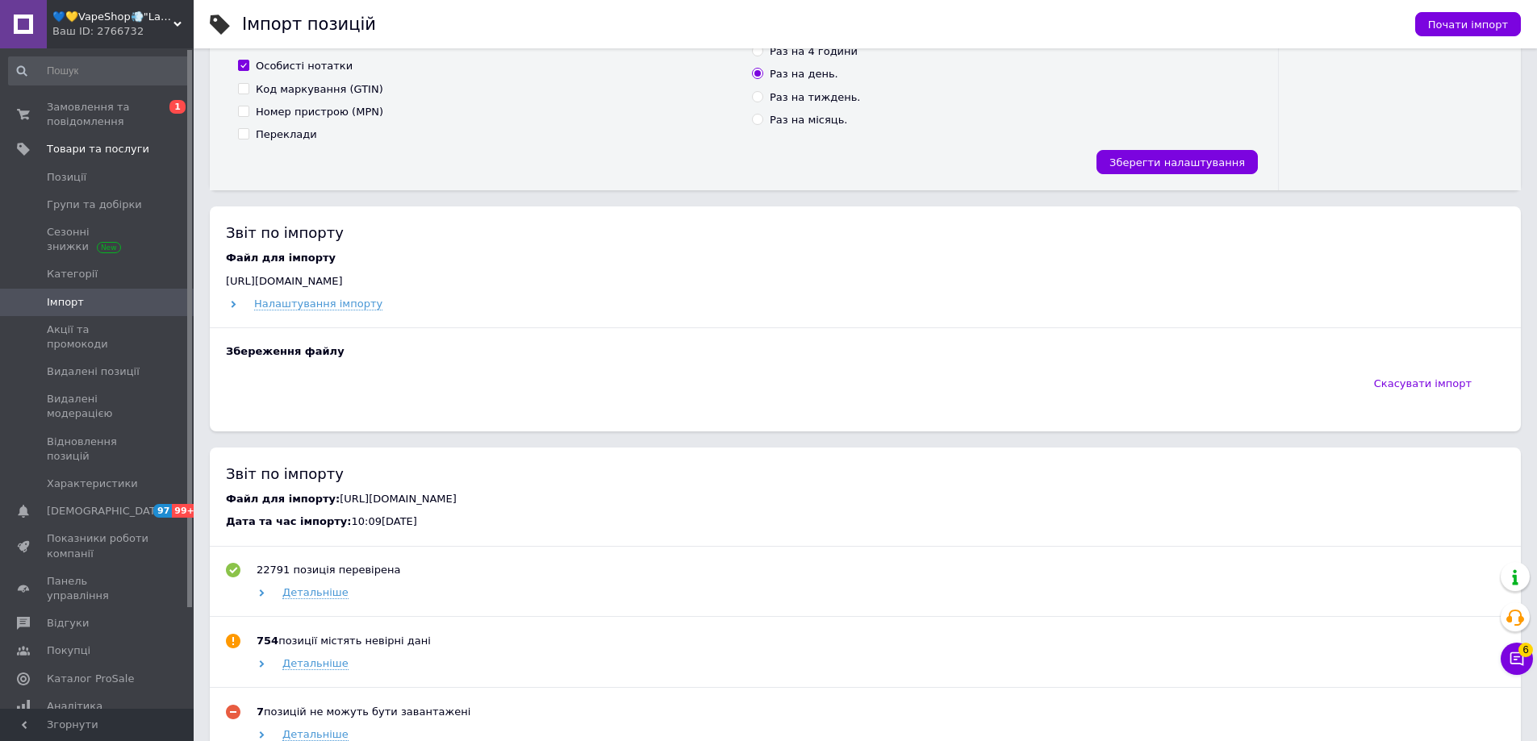
scroll to position [474, 0]
